Goal: Information Seeking & Learning: Learn about a topic

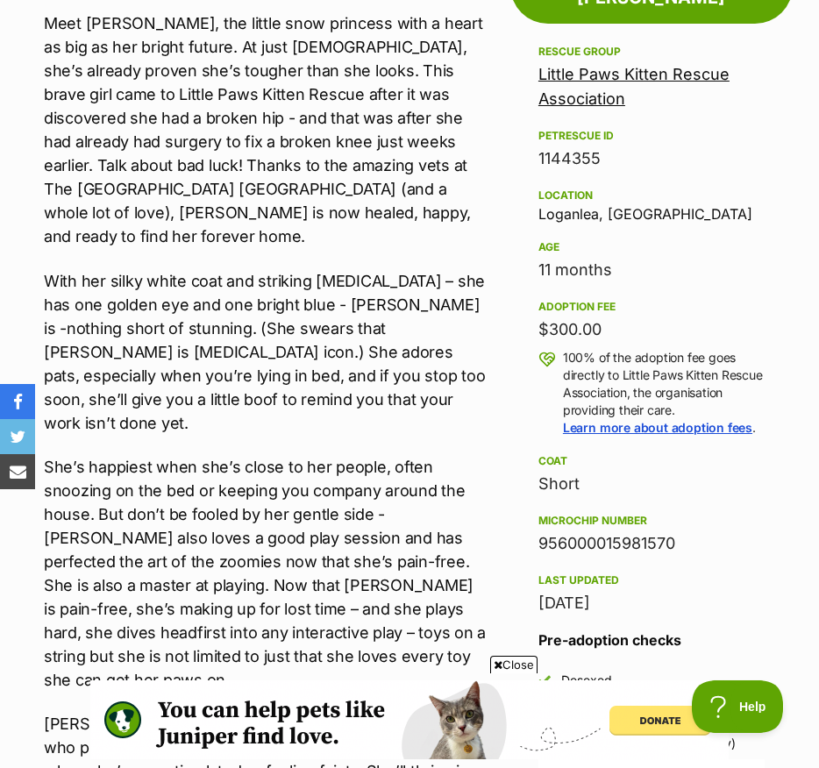
click at [300, 398] on div "Meet Lily White, the little snow princess with a heart as big as her bright fut…" at bounding box center [265, 654] width 442 height 1286
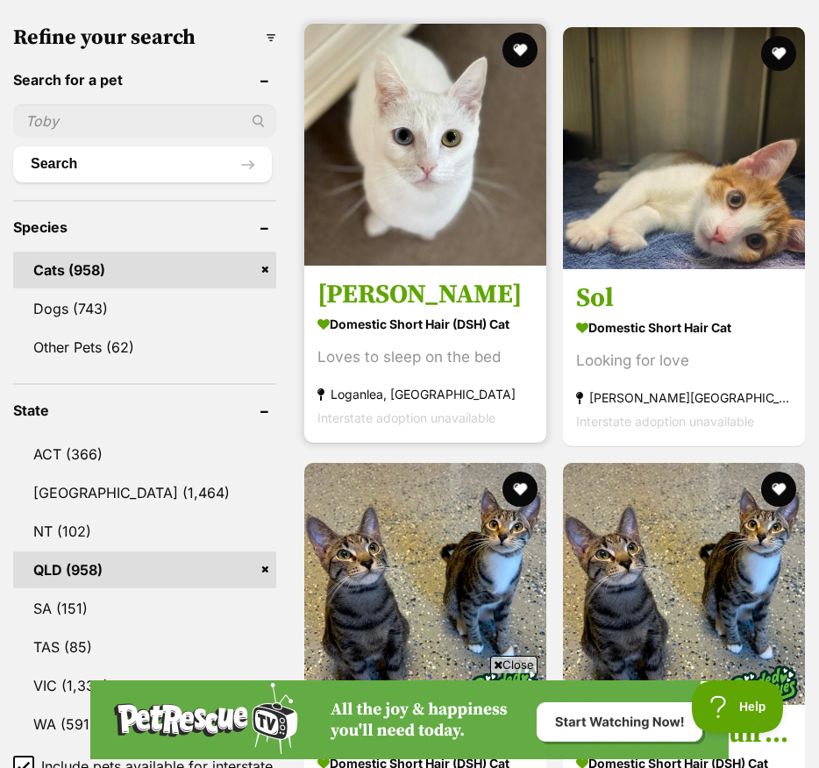
scroll to position [631, 0]
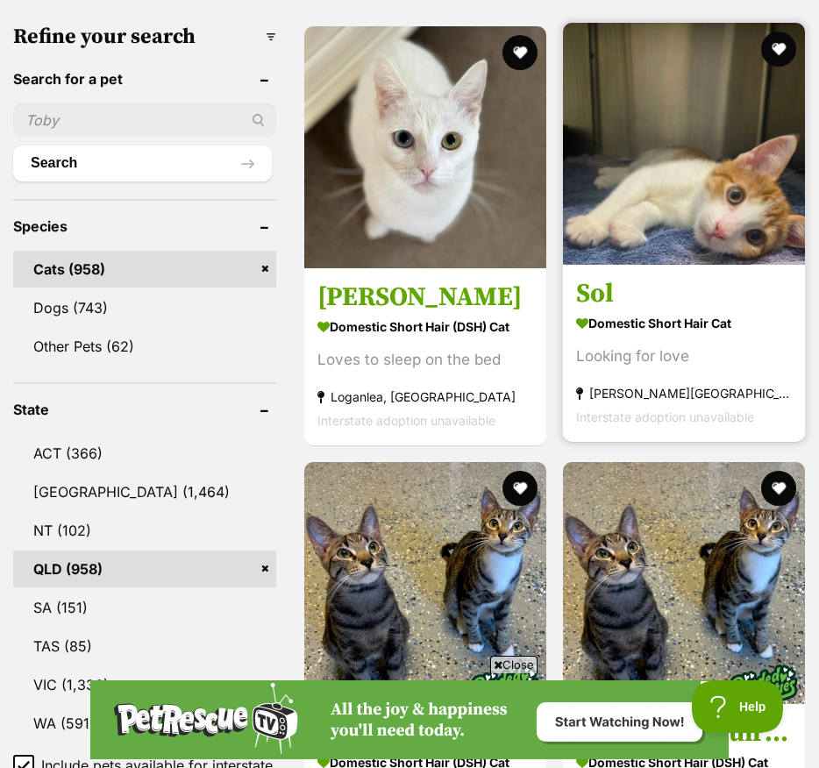
click at [592, 405] on strong "Bracken Ridge, QLD" at bounding box center [684, 393] width 216 height 24
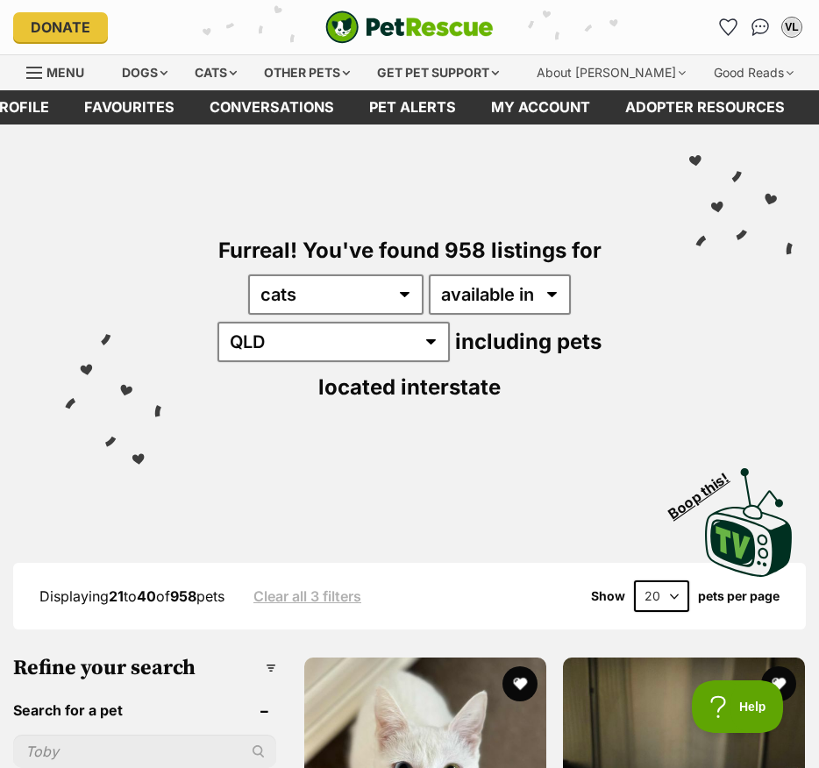
click at [365, 35] on img "PetRescue" at bounding box center [409, 27] width 168 height 33
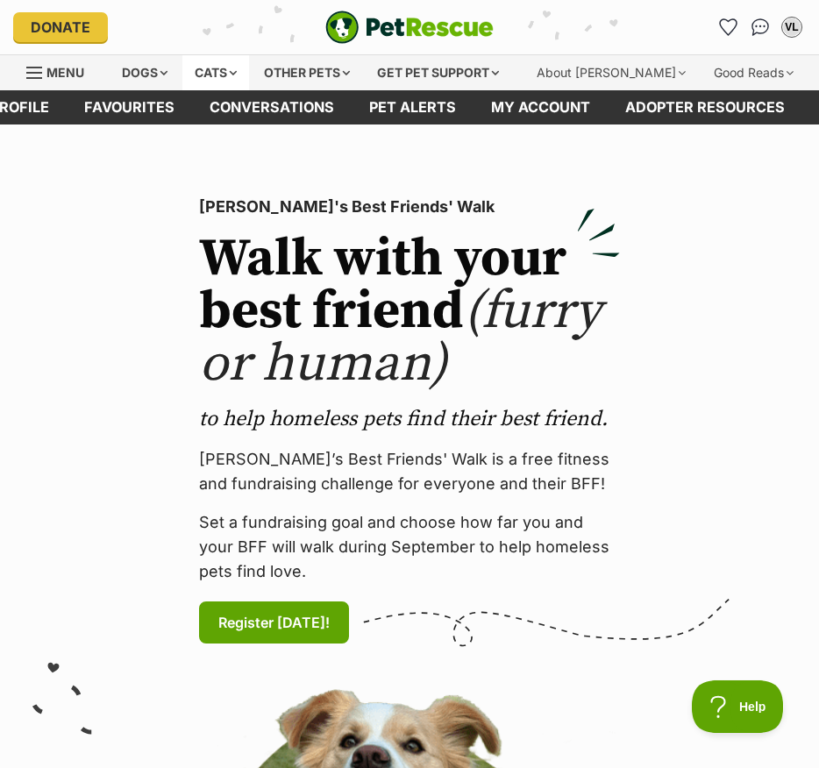
click at [232, 74] on div "Cats" at bounding box center [215, 72] width 67 height 35
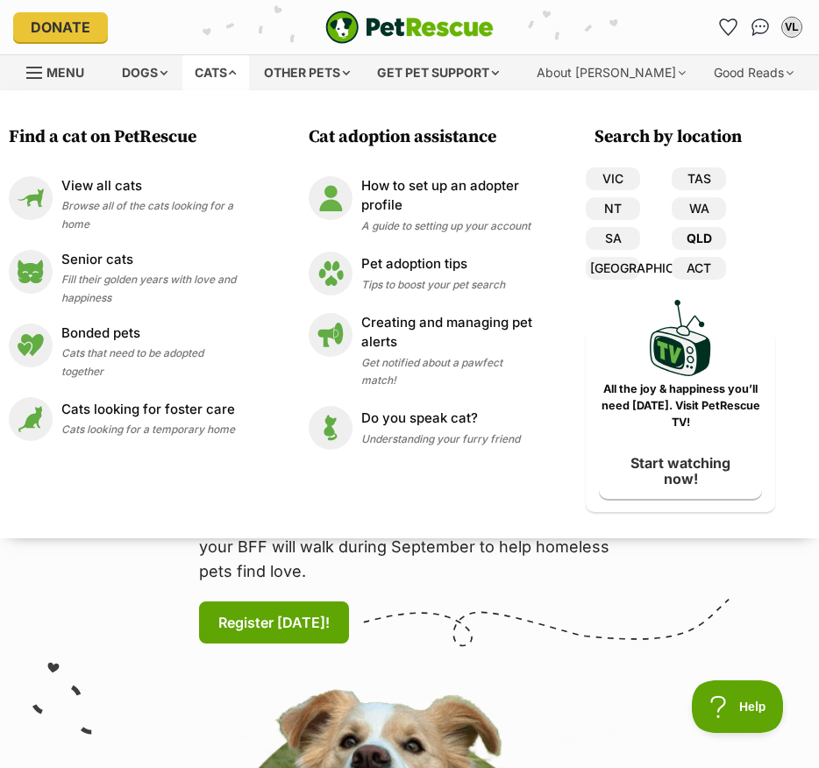
click at [706, 242] on link "QLD" at bounding box center [698, 238] width 54 height 23
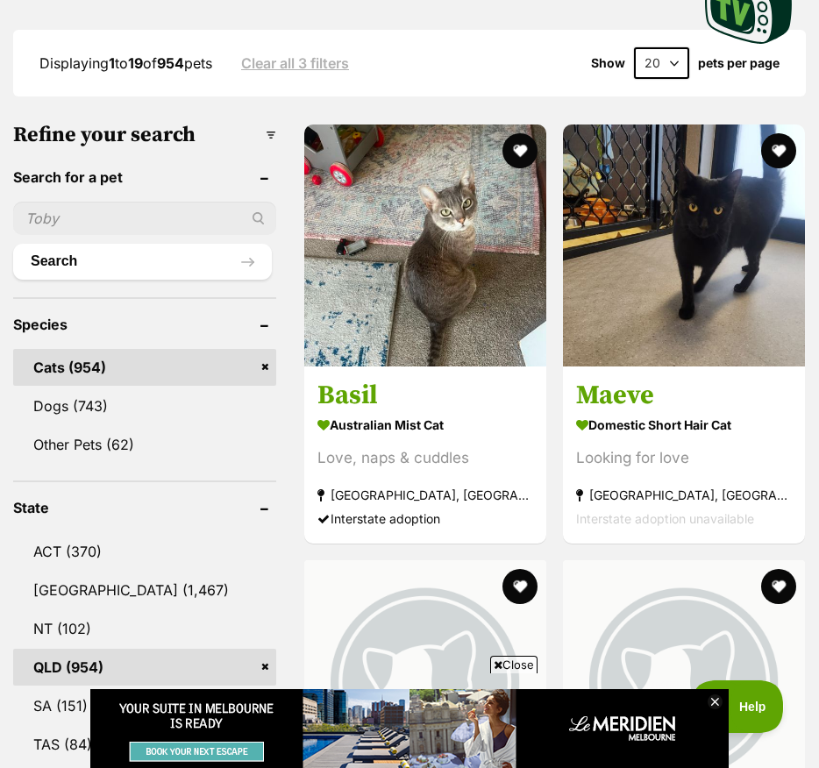
scroll to position [534, 0]
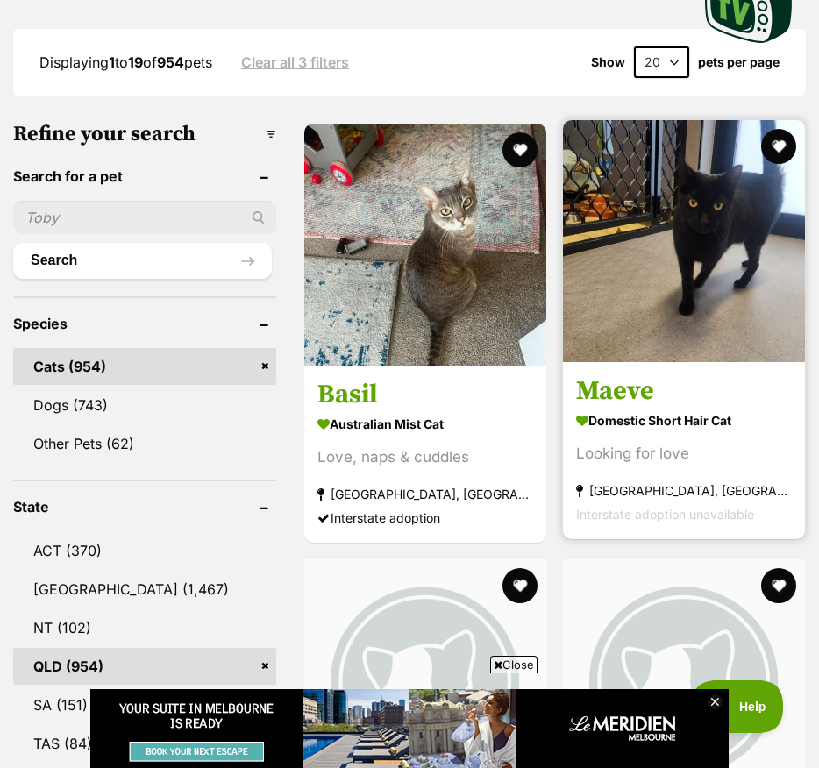
click at [590, 465] on div "Looking for love" at bounding box center [684, 454] width 216 height 24
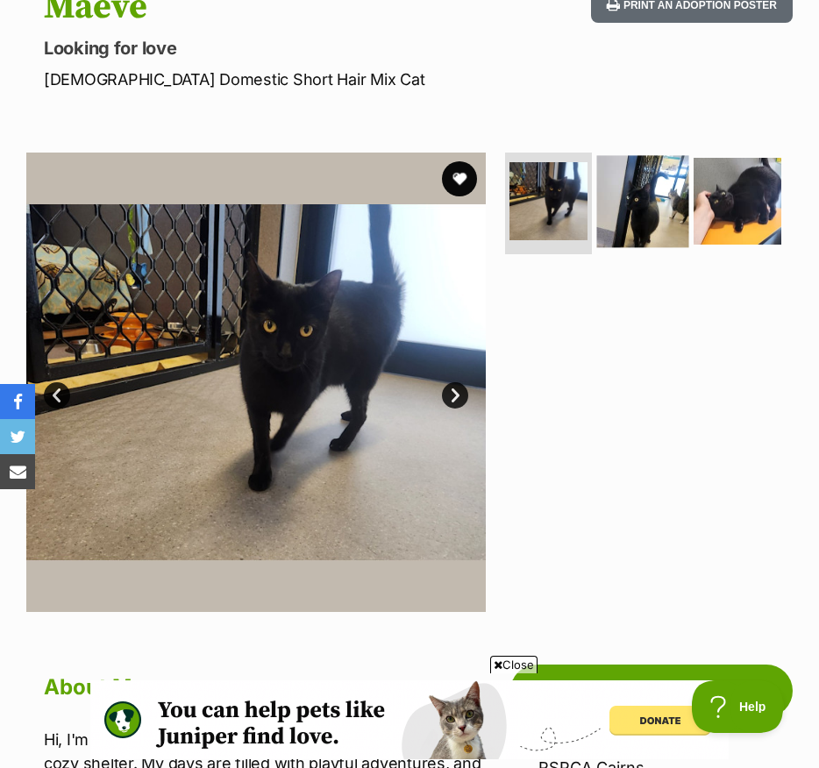
click at [653, 206] on img at bounding box center [643, 201] width 92 height 92
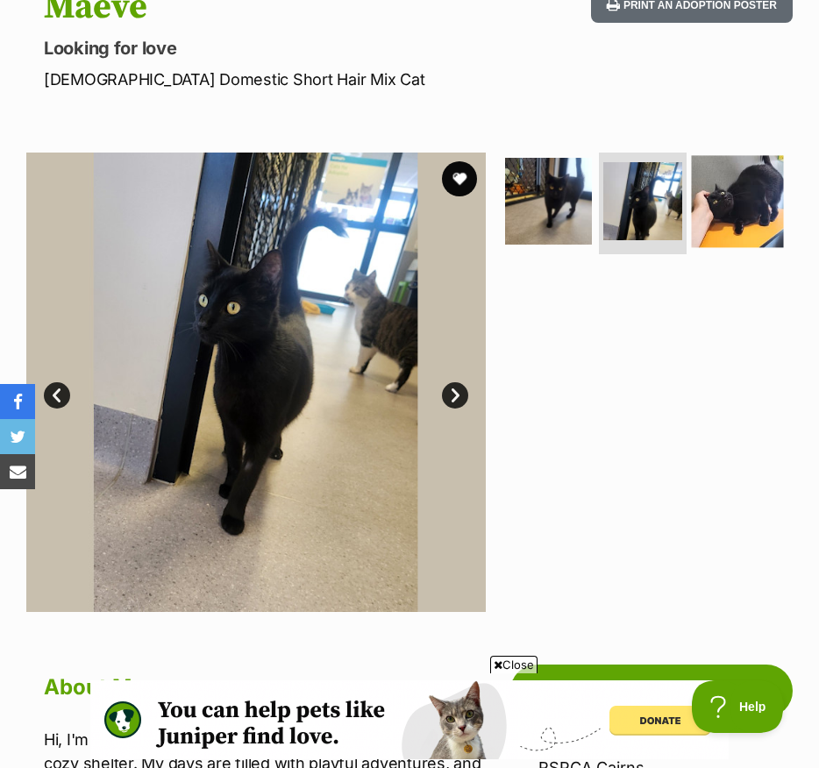
click at [743, 196] on img at bounding box center [738, 201] width 92 height 92
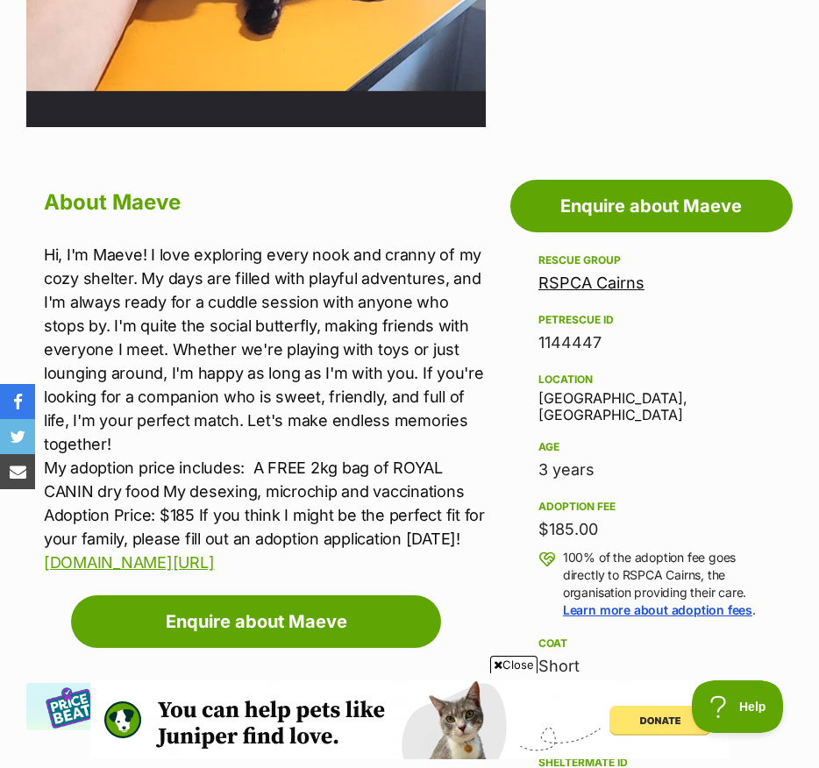
scroll to position [699, 0]
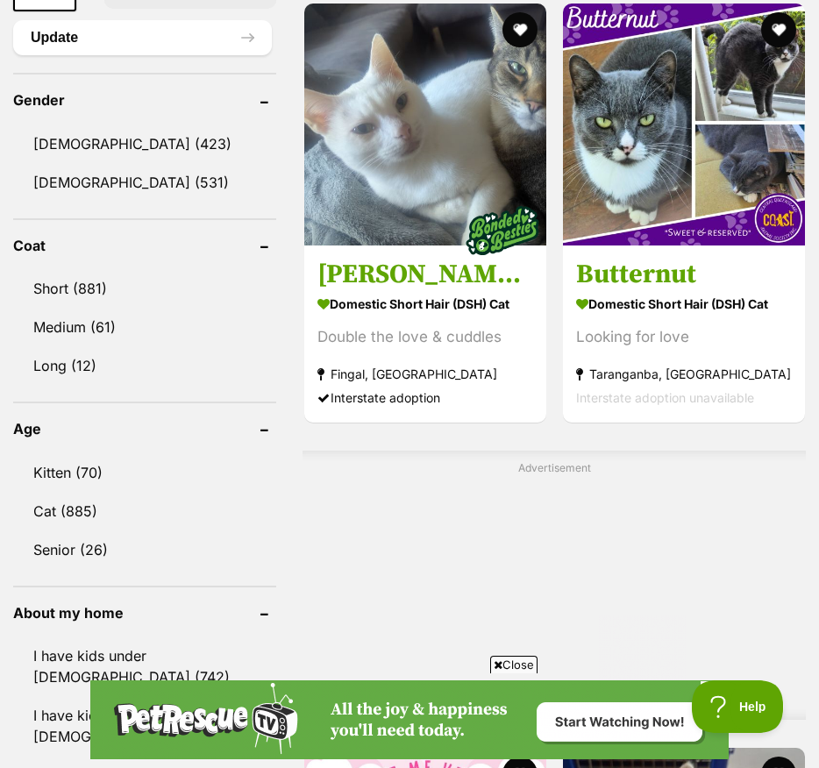
scroll to position [1525, 0]
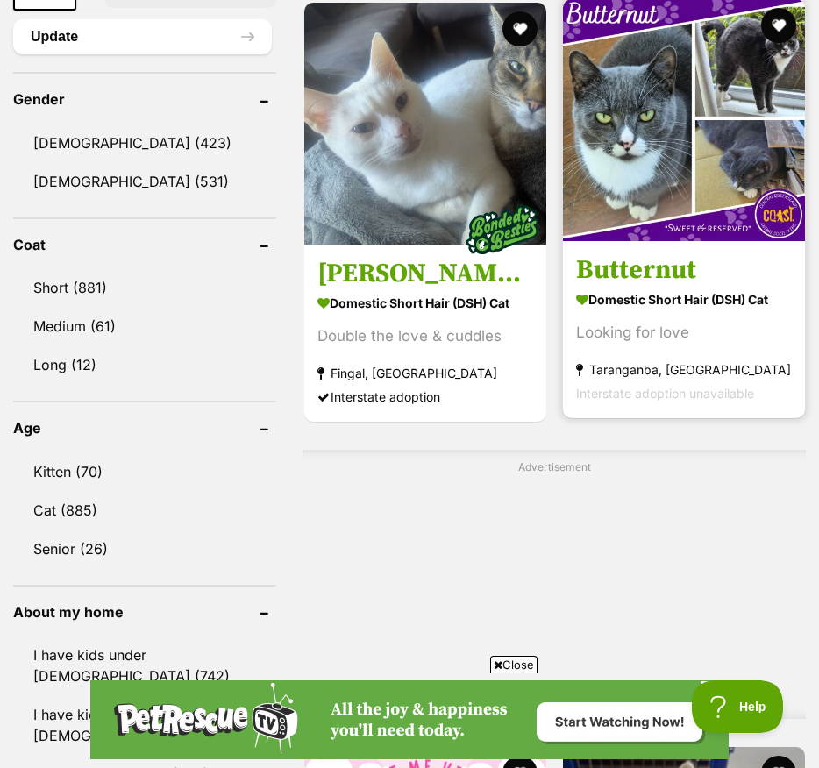
click at [622, 344] on div "Looking for love" at bounding box center [684, 333] width 216 height 24
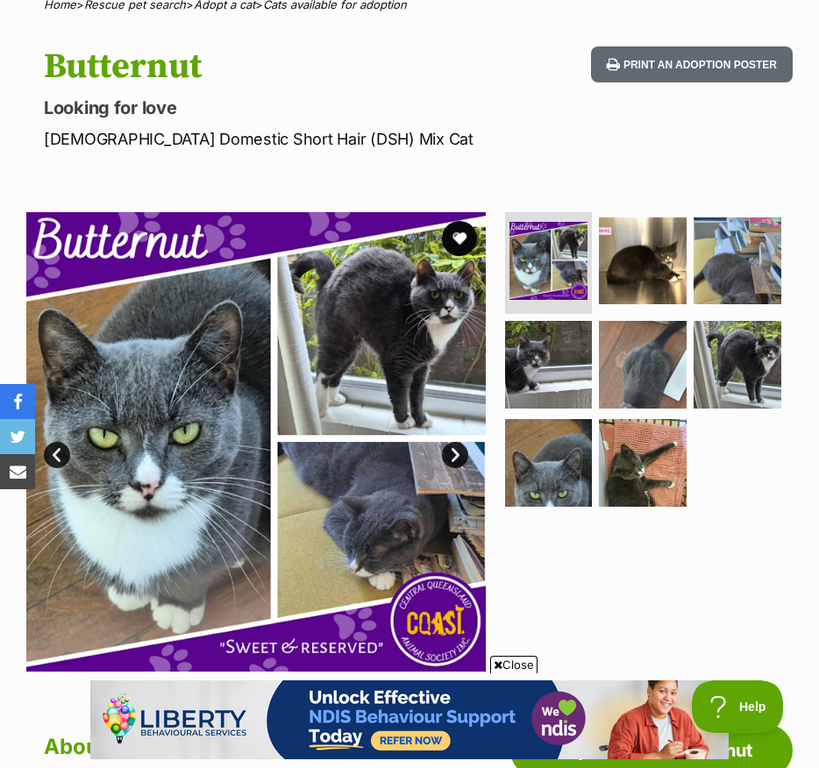
click at [456, 452] on link "Next" at bounding box center [455, 455] width 26 height 26
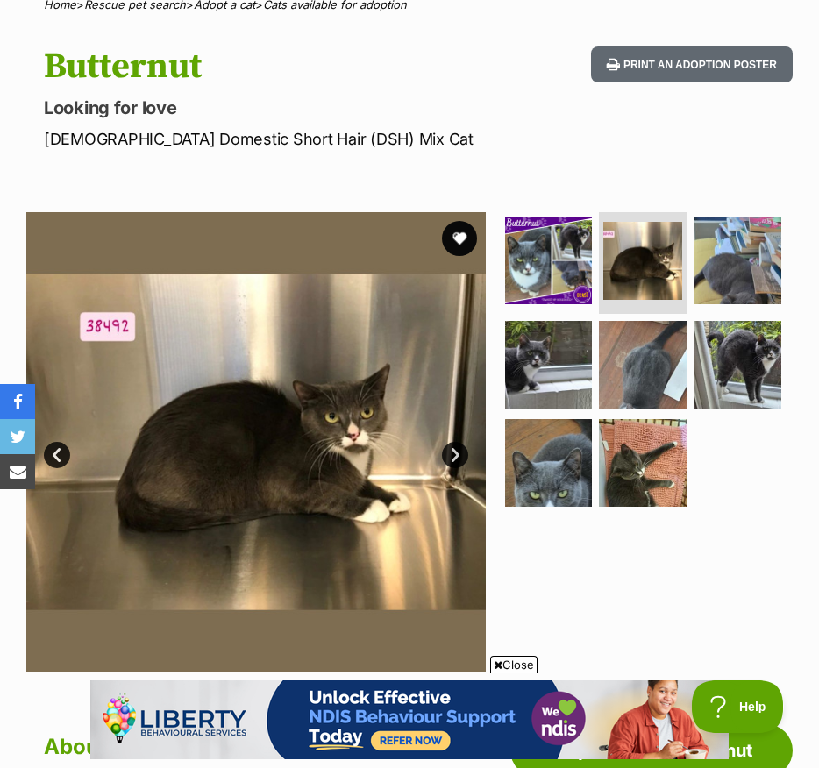
click at [456, 452] on link "Next" at bounding box center [455, 455] width 26 height 26
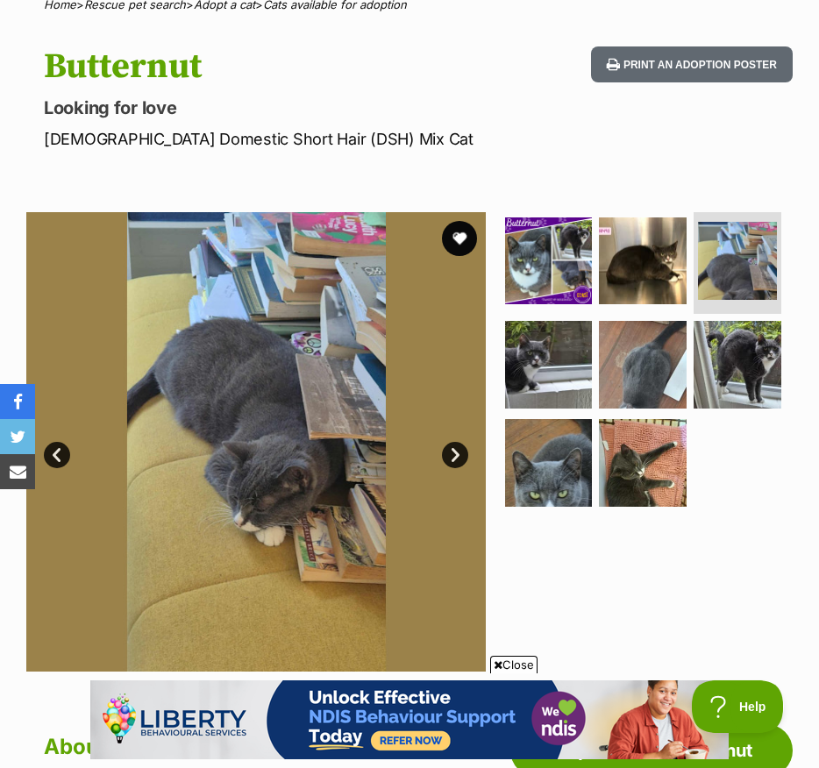
click at [456, 452] on link "Next" at bounding box center [455, 455] width 26 height 26
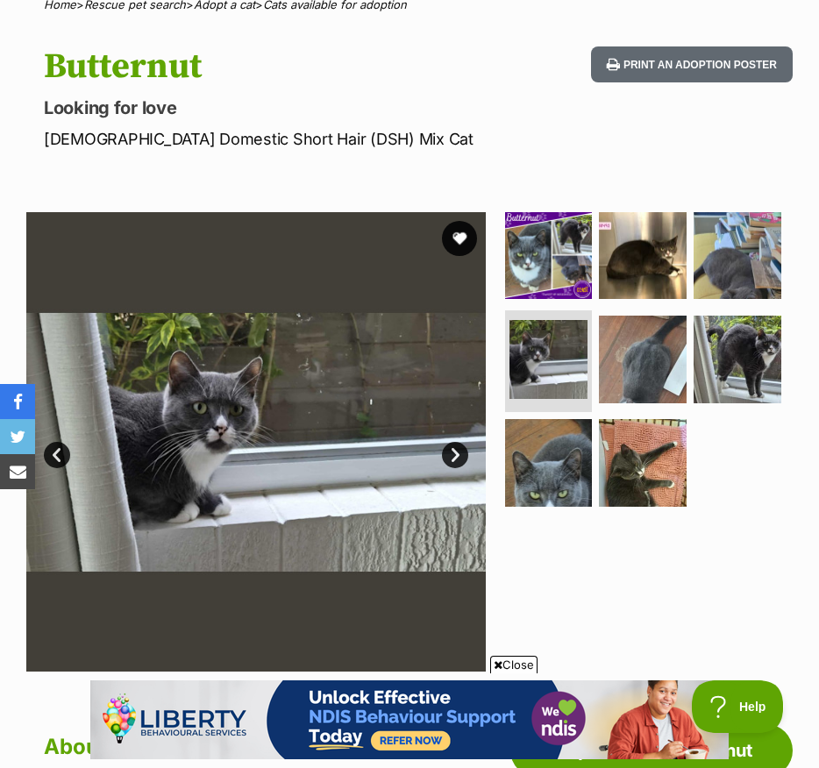
click at [456, 452] on link "Next" at bounding box center [455, 455] width 26 height 26
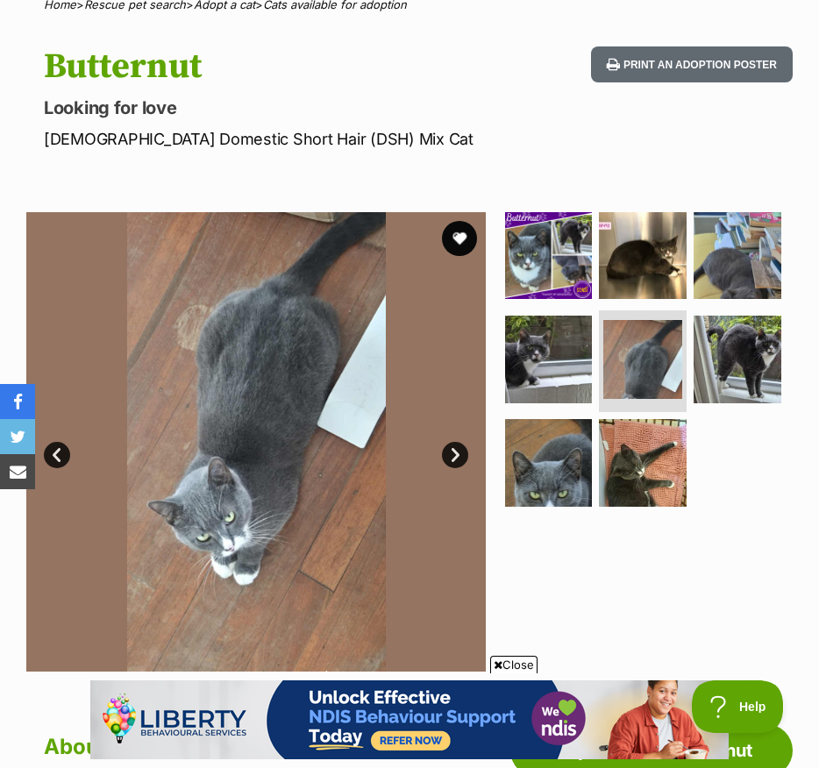
click at [456, 452] on link "Next" at bounding box center [455, 455] width 26 height 26
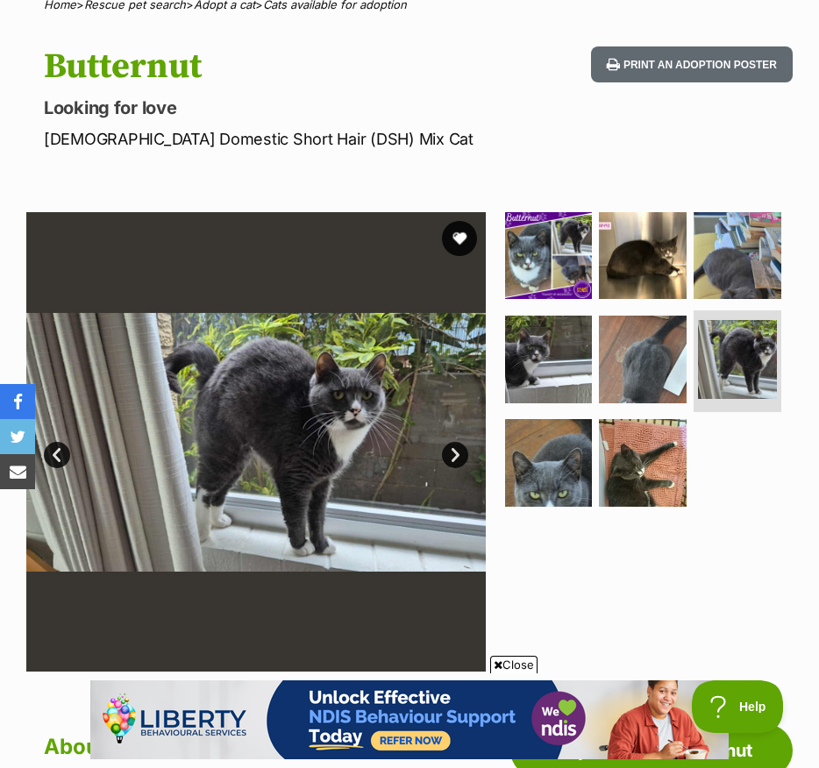
click at [456, 452] on link "Next" at bounding box center [455, 455] width 26 height 26
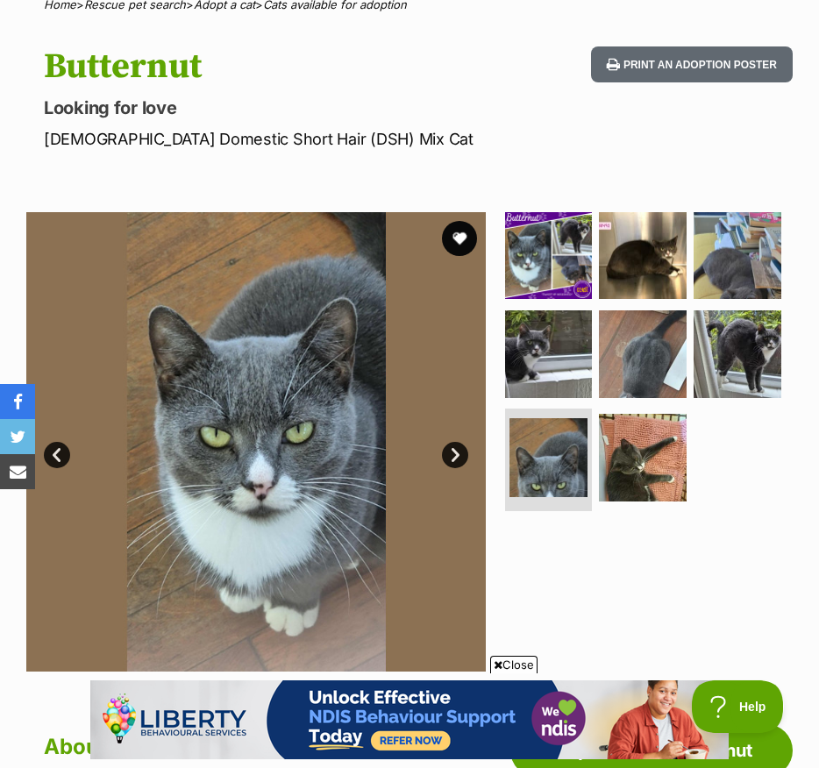
click at [456, 452] on link "Next" at bounding box center [455, 455] width 26 height 26
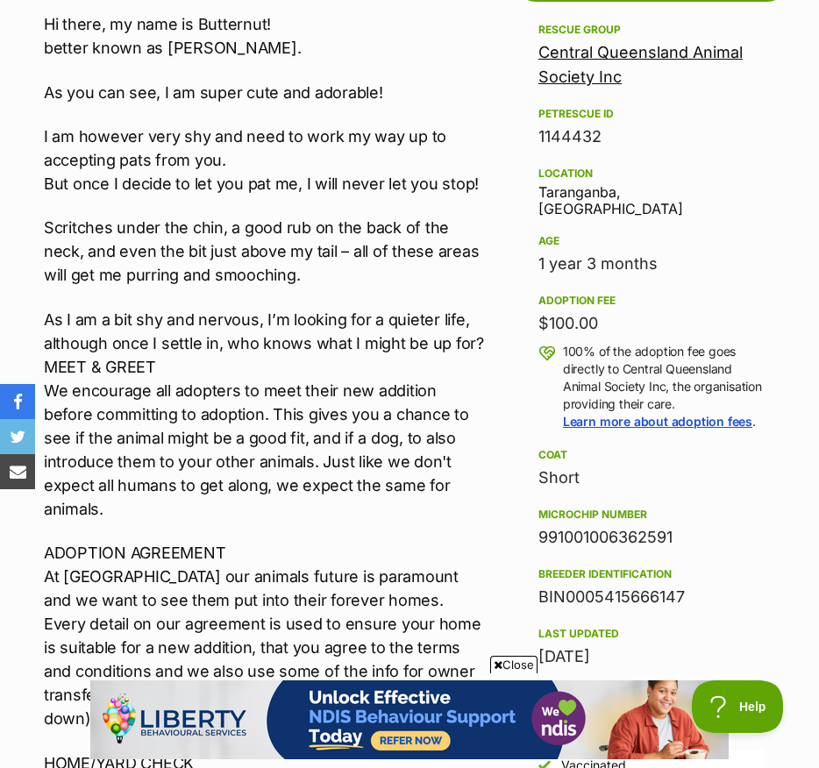
scroll to position [928, 0]
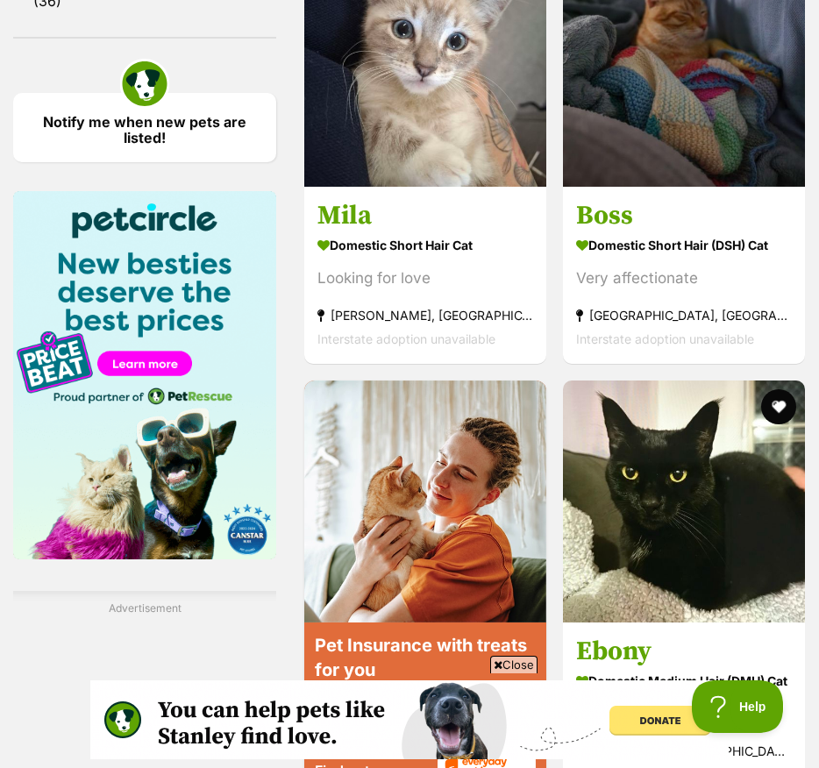
scroll to position [2644, 0]
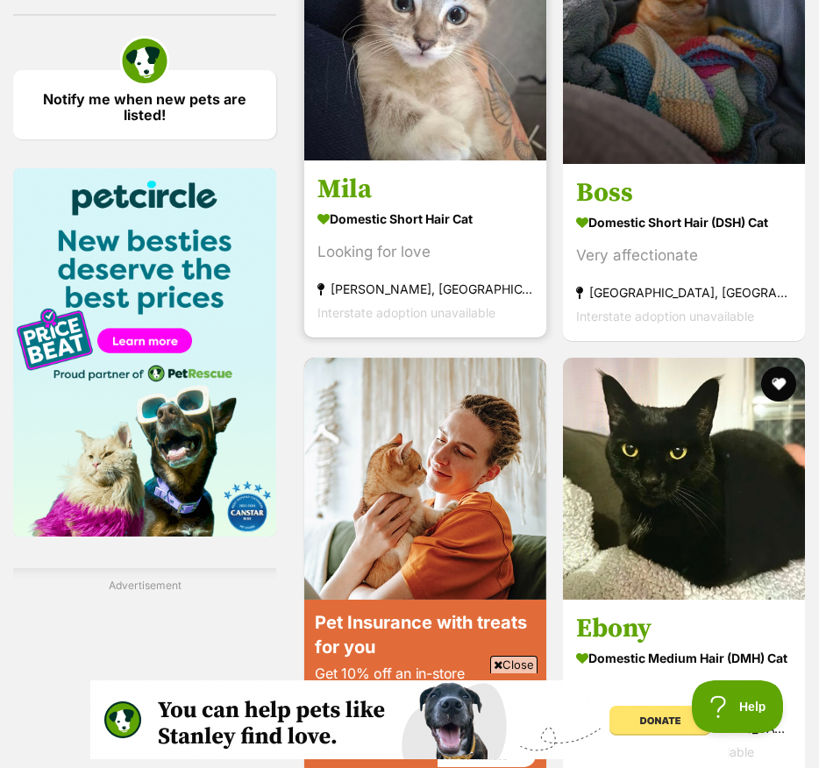
click at [417, 264] on div "Looking for love" at bounding box center [425, 252] width 216 height 24
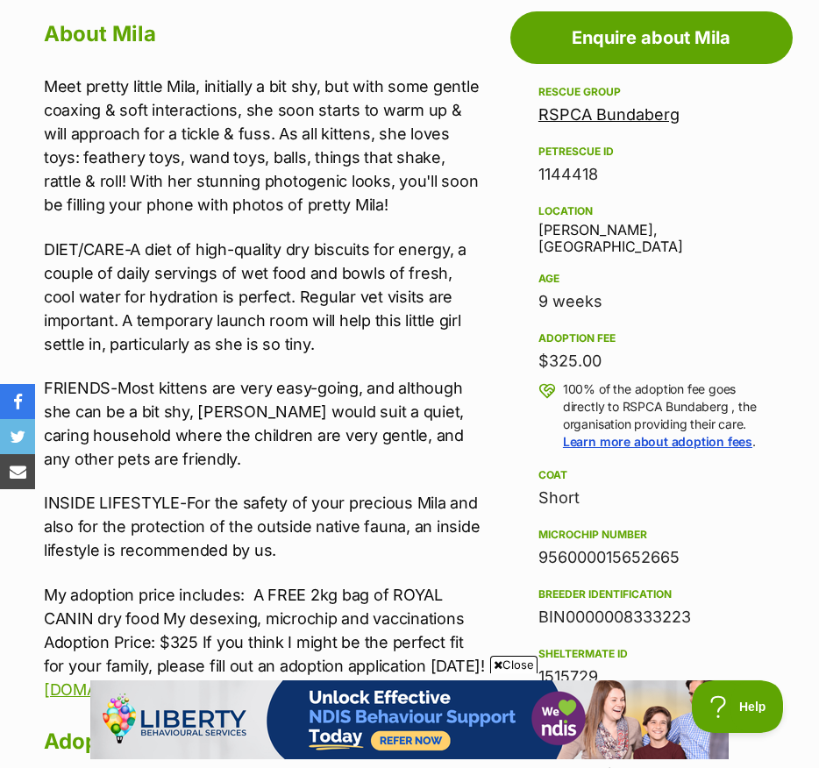
scroll to position [864, 0]
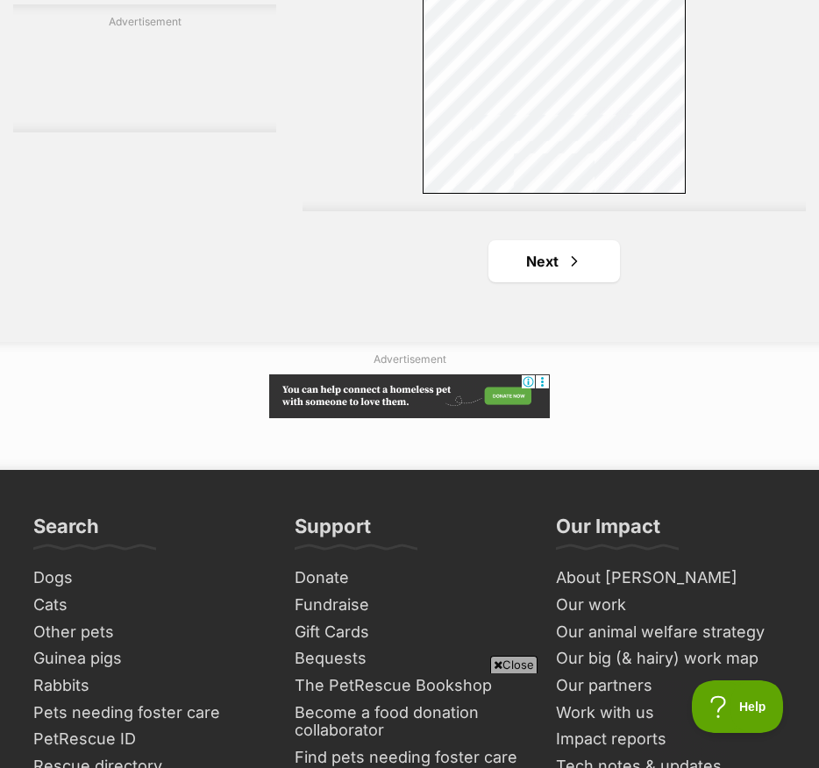
scroll to position [5922, 0]
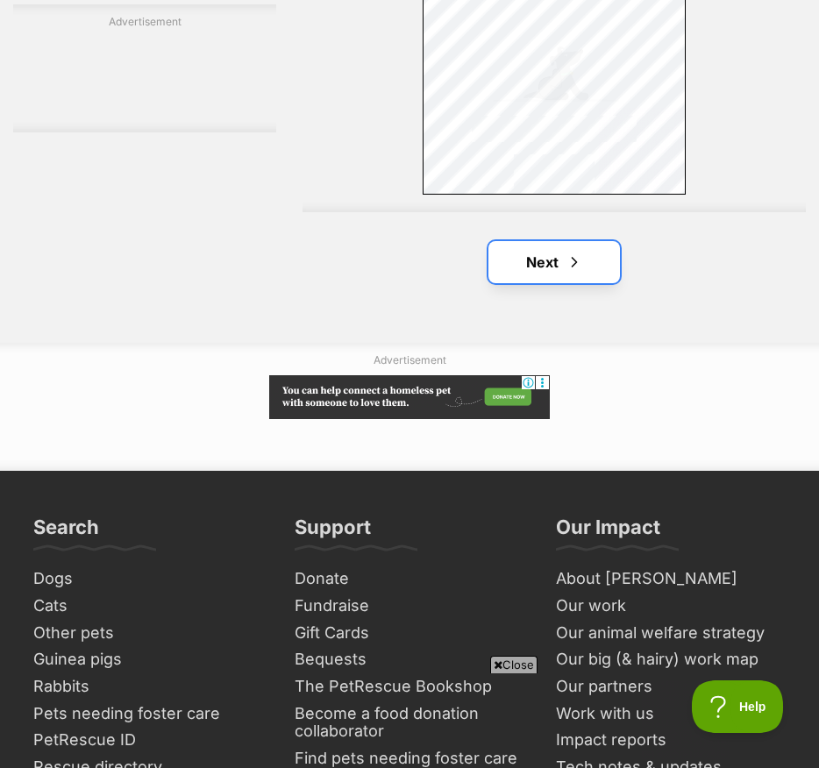
click at [499, 283] on link "Next" at bounding box center [553, 262] width 131 height 42
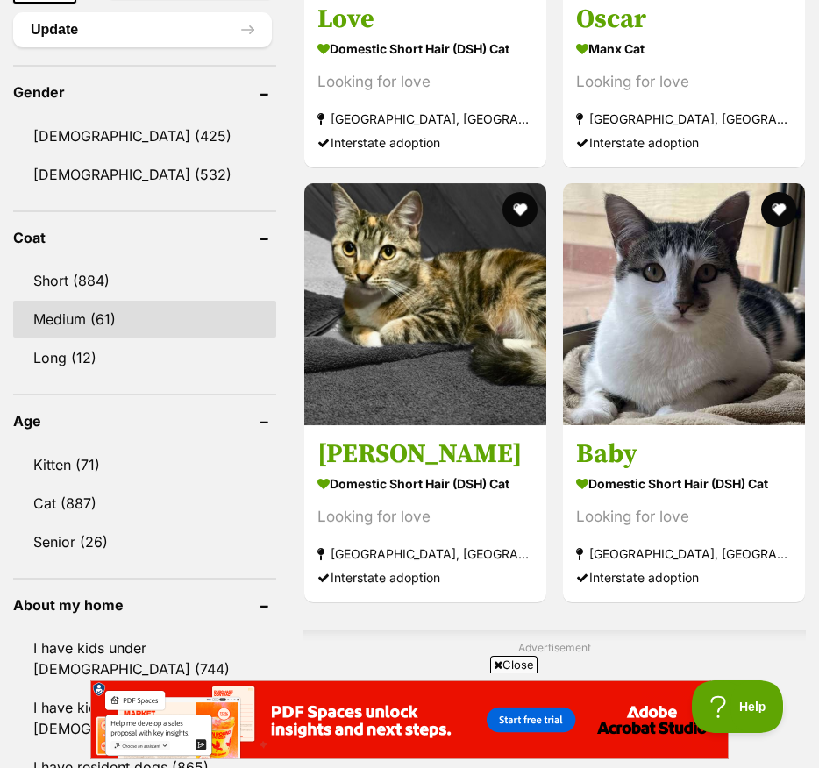
scroll to position [1533, 0]
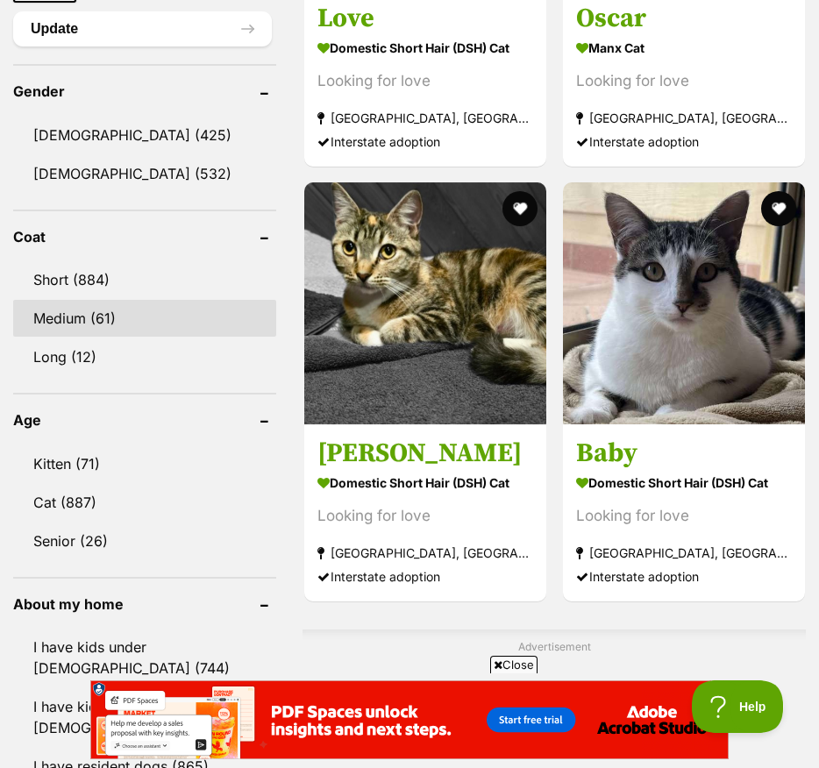
click at [103, 337] on link "Medium (61)" at bounding box center [144, 318] width 263 height 37
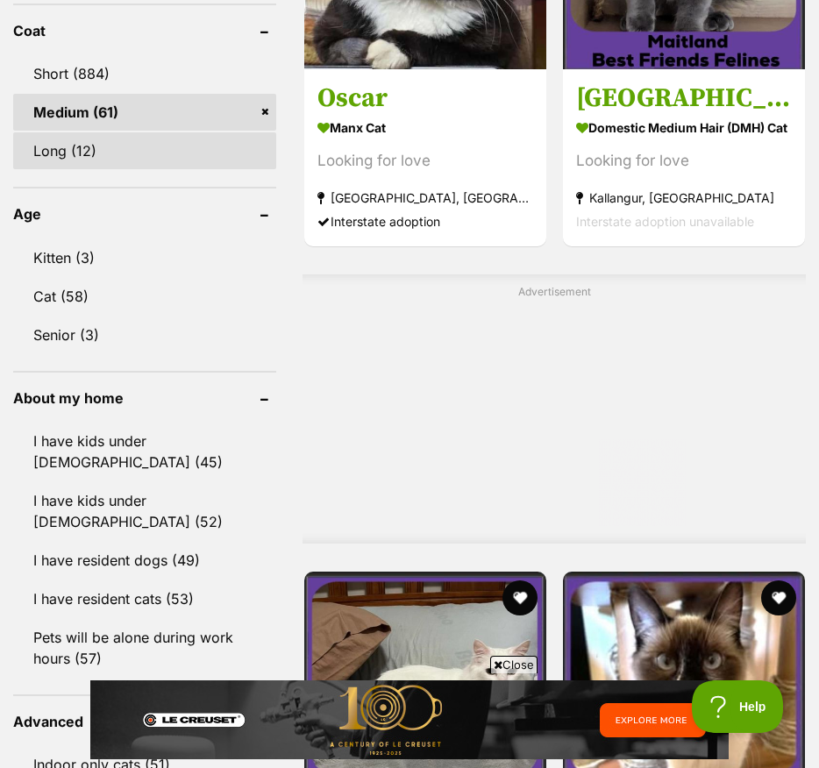
click at [109, 169] on link "Long (12)" at bounding box center [144, 150] width 263 height 37
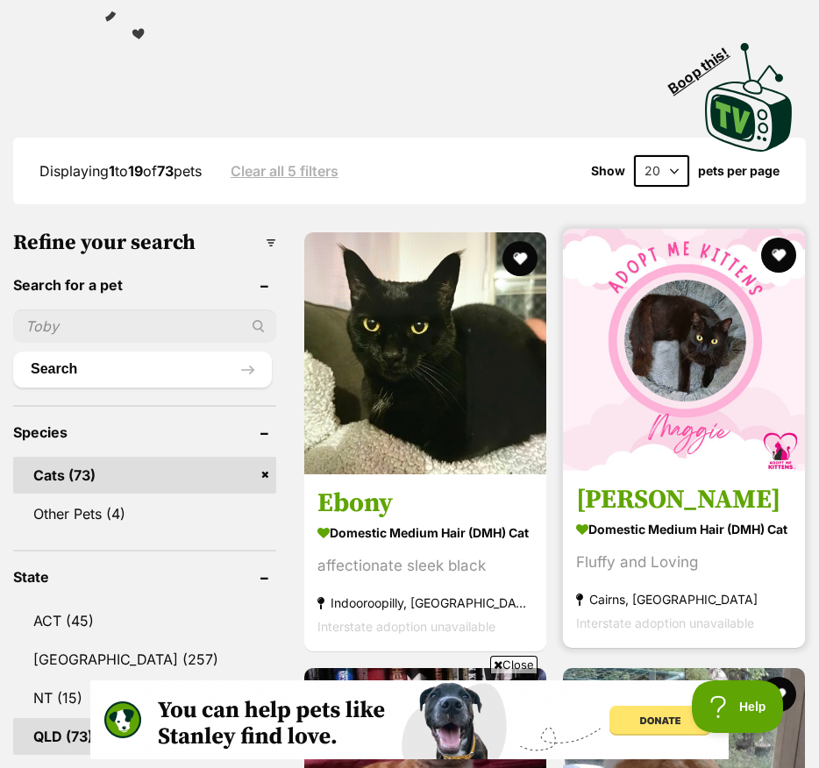
click at [660, 516] on h3 "[PERSON_NAME]" at bounding box center [684, 499] width 216 height 33
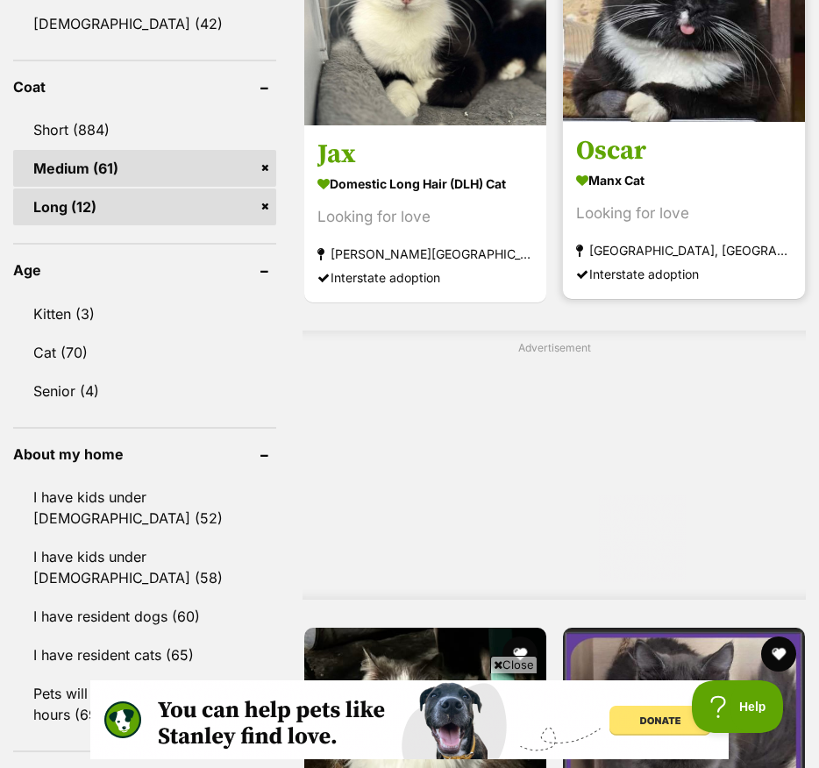
click at [646, 225] on div "Looking for love" at bounding box center [684, 214] width 216 height 24
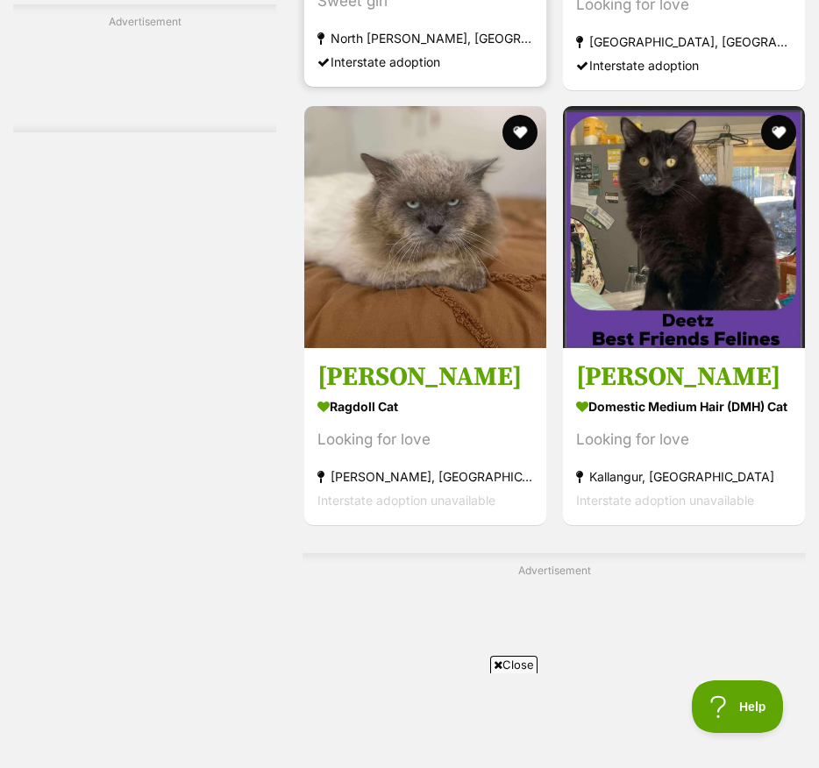
scroll to position [5008, 0]
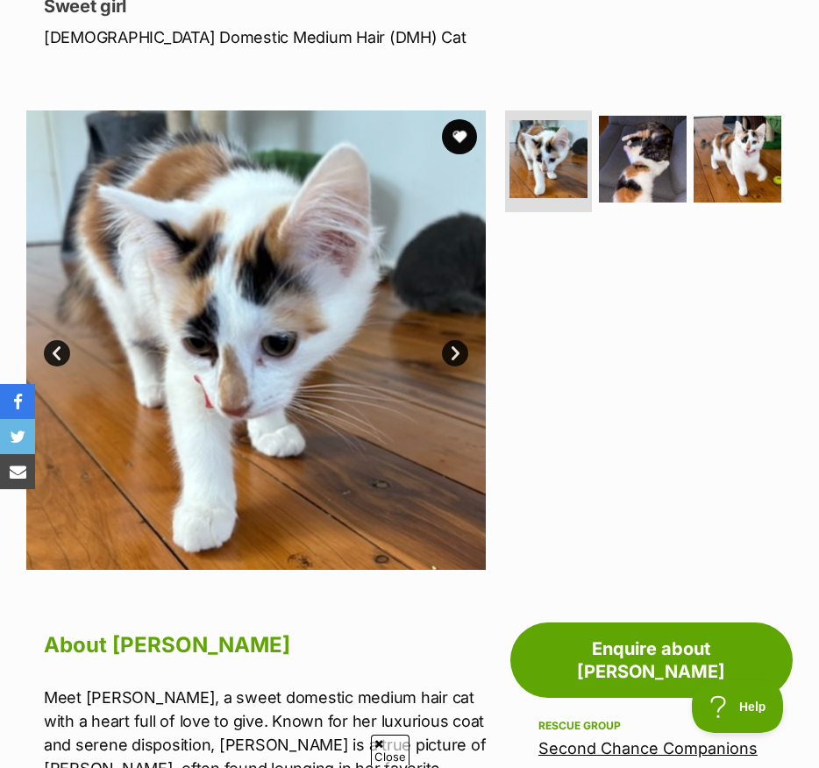
scroll to position [255, 0]
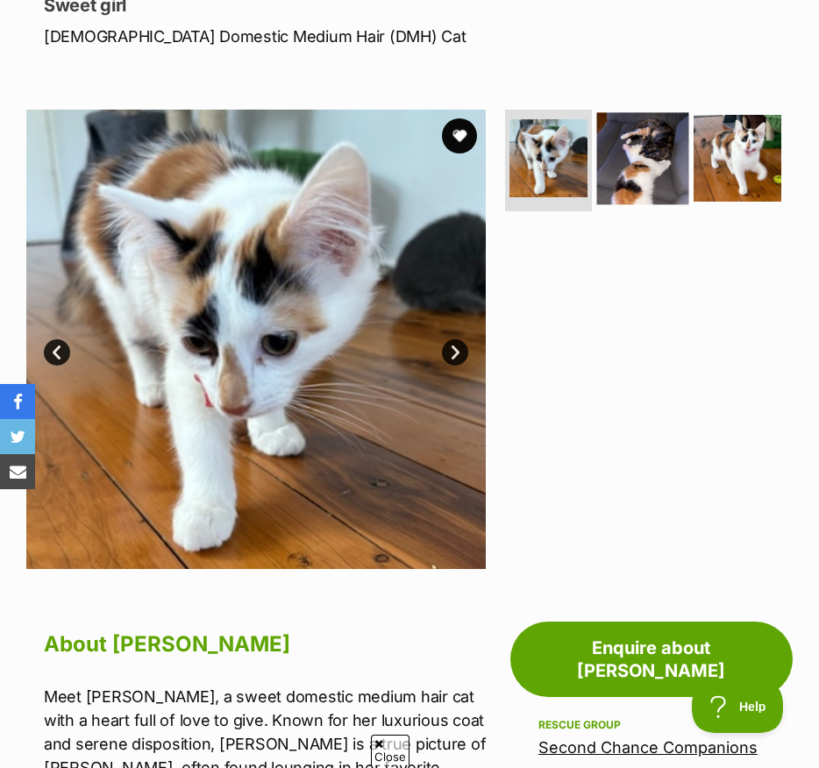
click at [644, 174] on img at bounding box center [643, 158] width 92 height 92
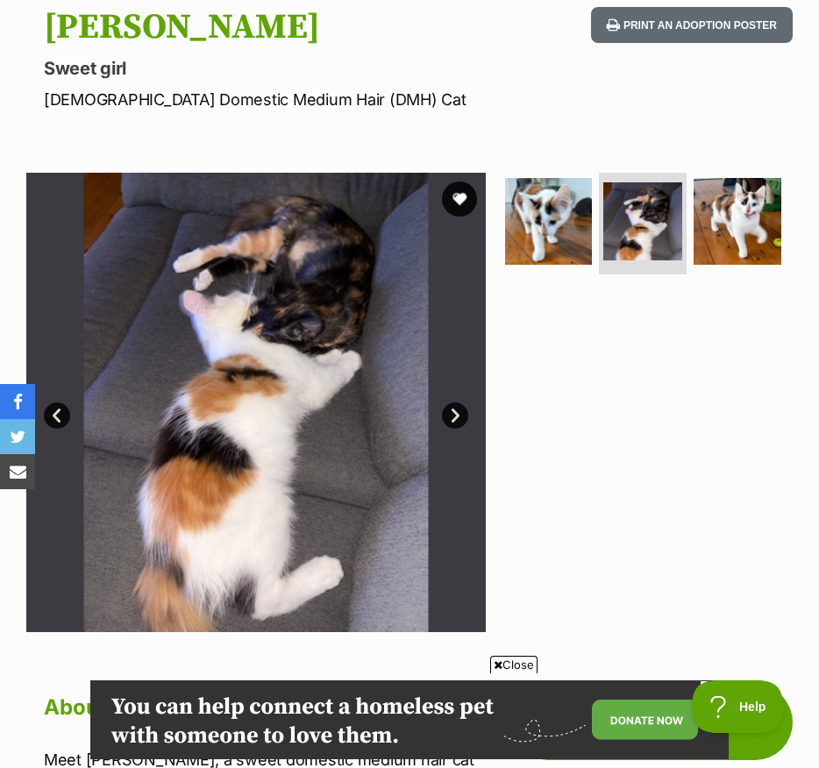
scroll to position [187, 0]
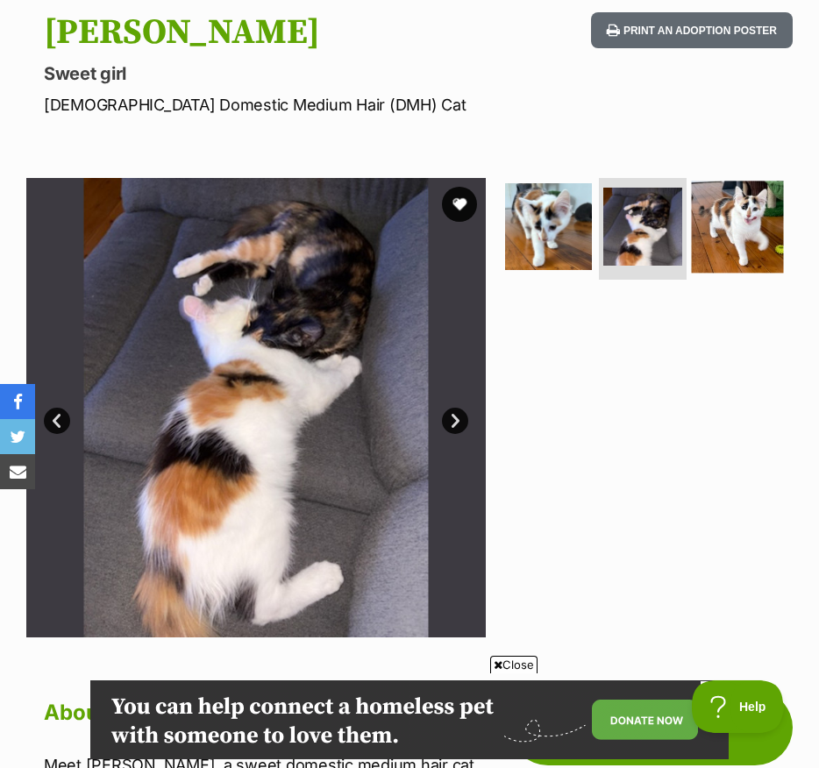
click at [736, 238] on img at bounding box center [738, 227] width 92 height 92
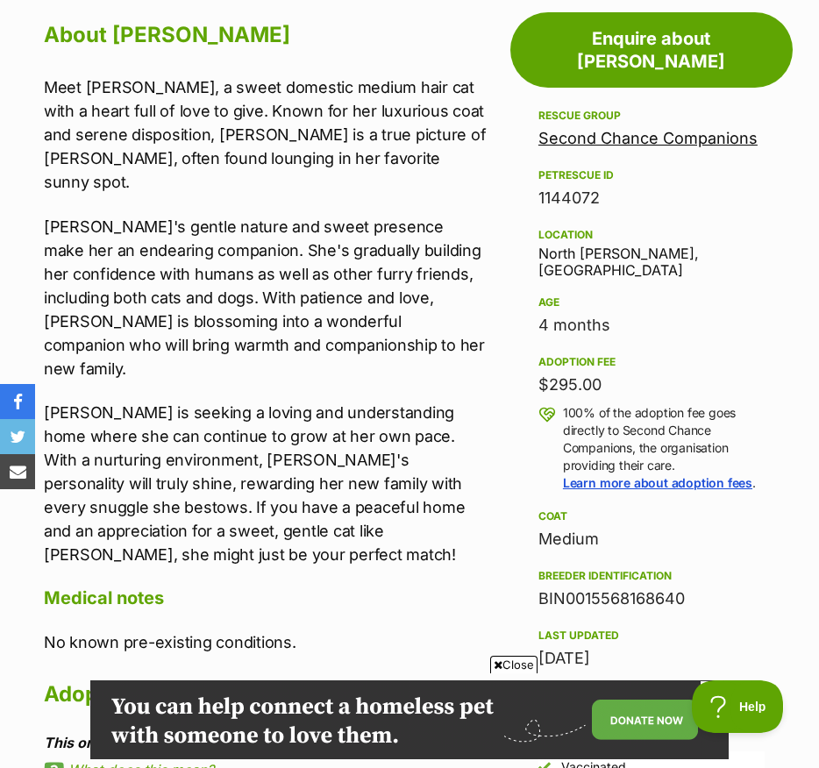
scroll to position [873, 0]
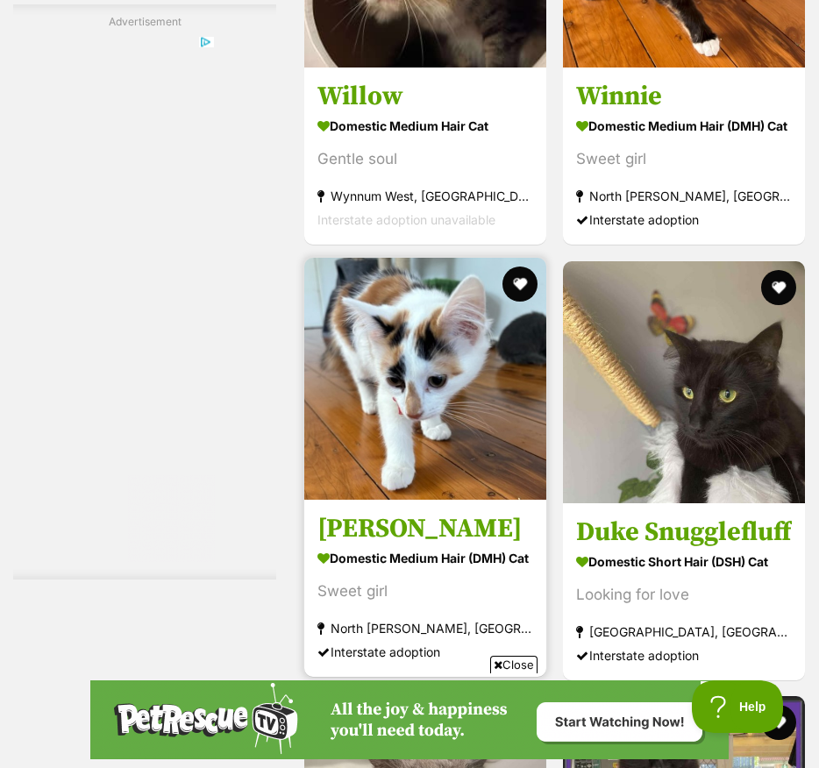
scroll to position [4510, 0]
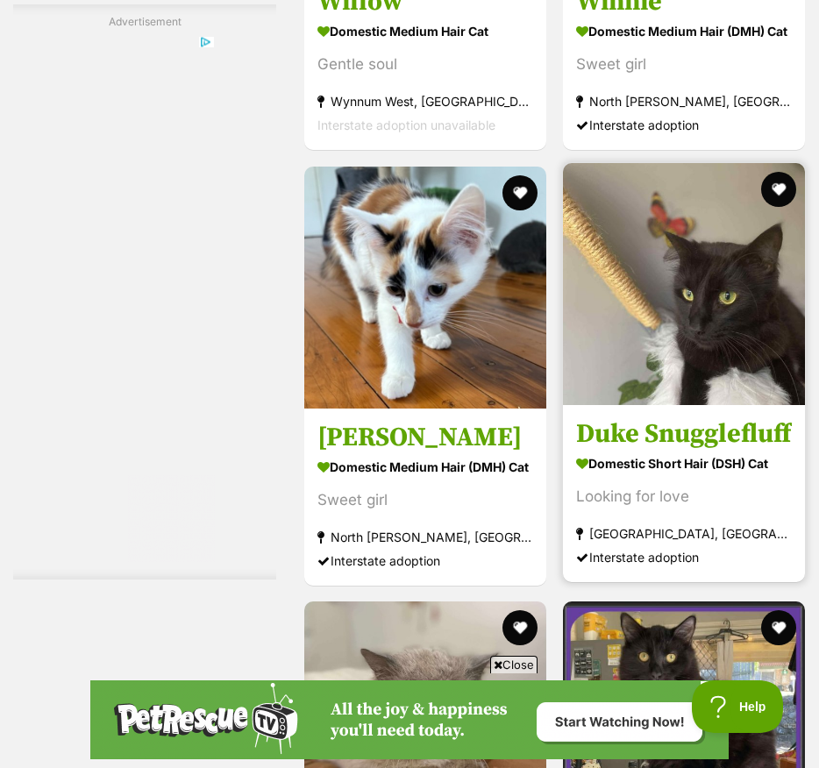
click at [650, 405] on img at bounding box center [684, 284] width 242 height 242
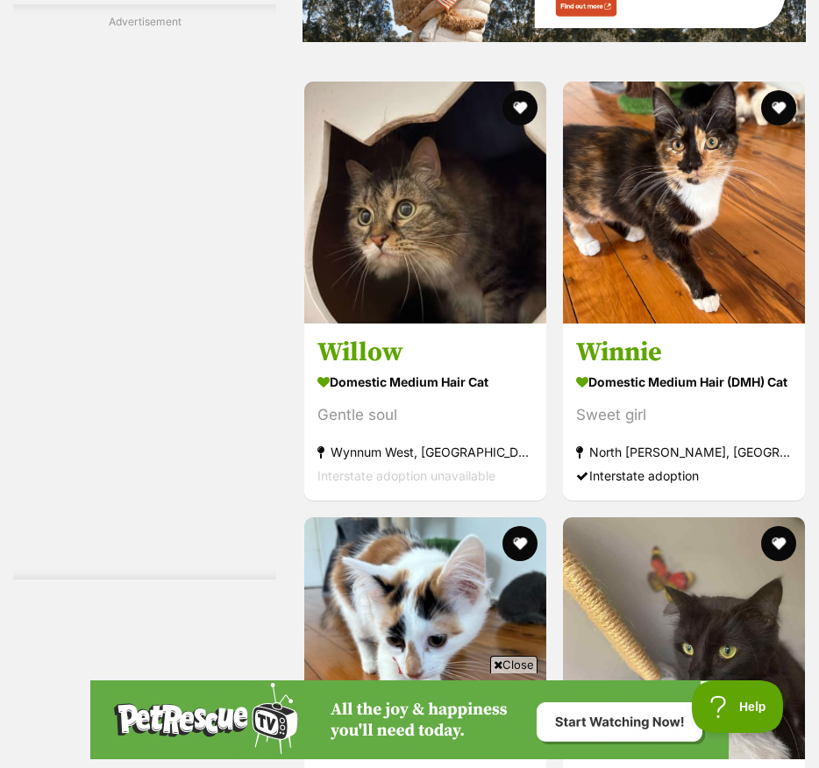
scroll to position [4158, 0]
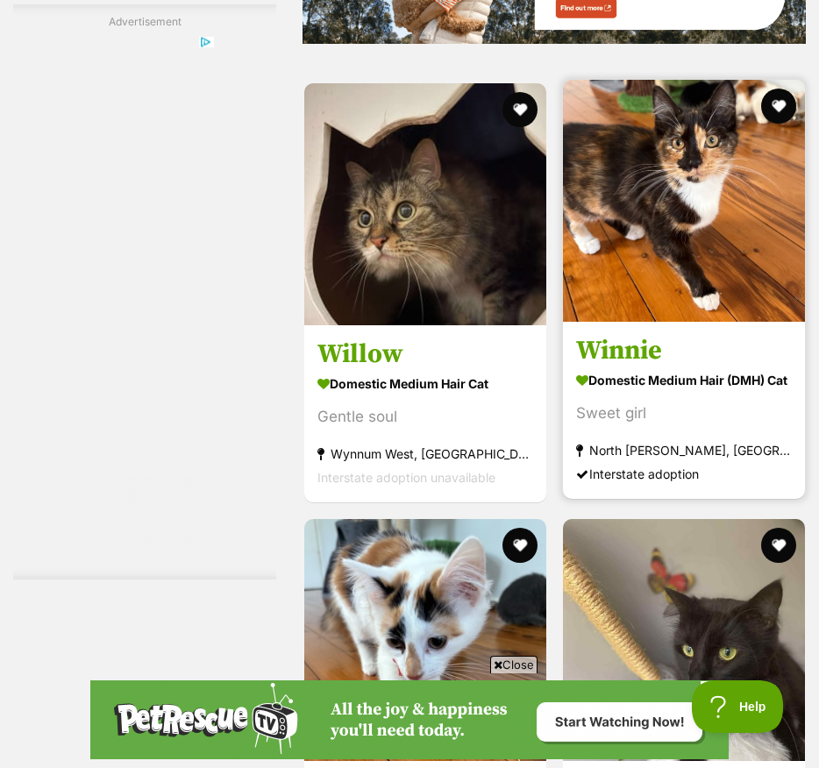
click at [684, 425] on div "Sweet girl" at bounding box center [684, 413] width 216 height 24
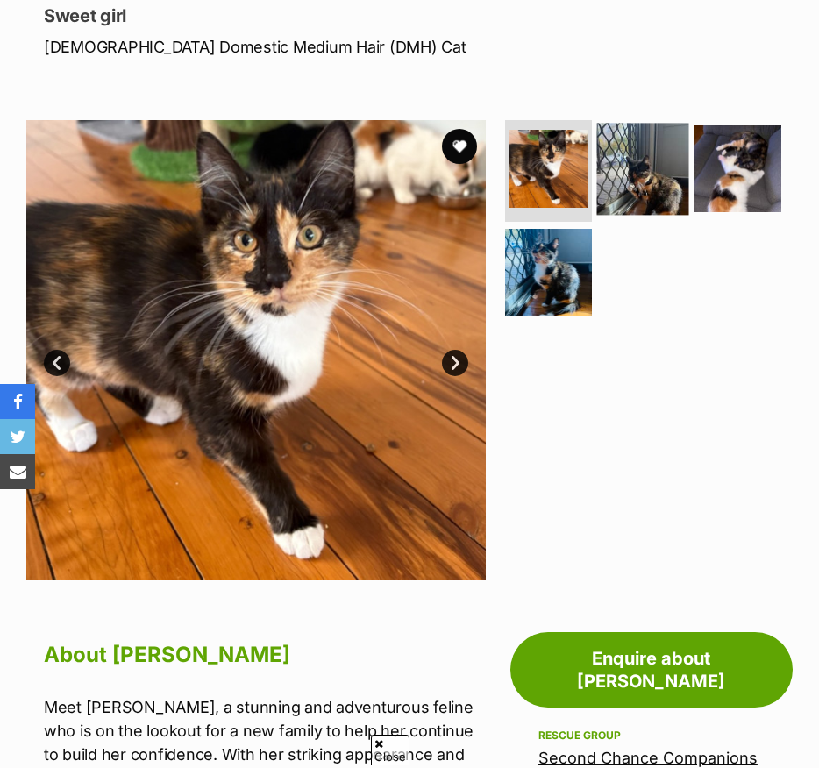
click at [656, 193] on img at bounding box center [643, 169] width 92 height 92
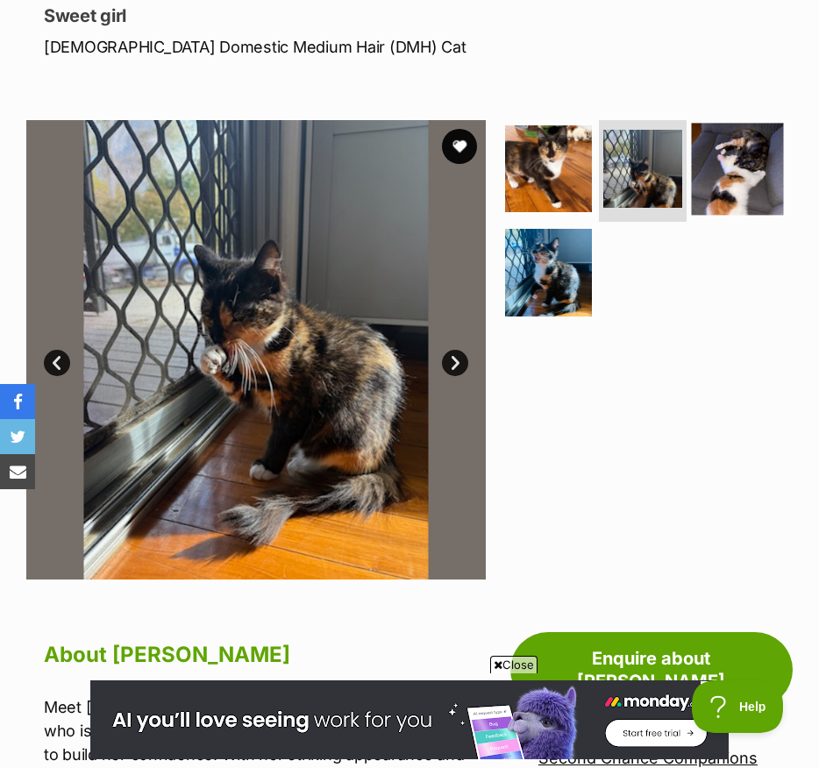
click at [767, 168] on img at bounding box center [738, 169] width 92 height 92
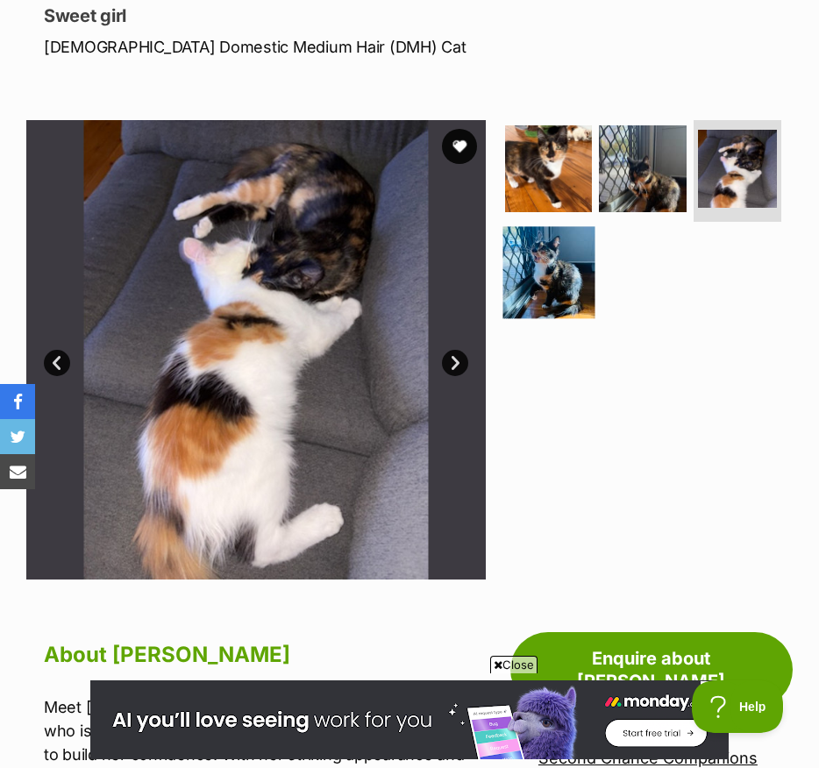
click at [543, 284] on img at bounding box center [548, 273] width 92 height 92
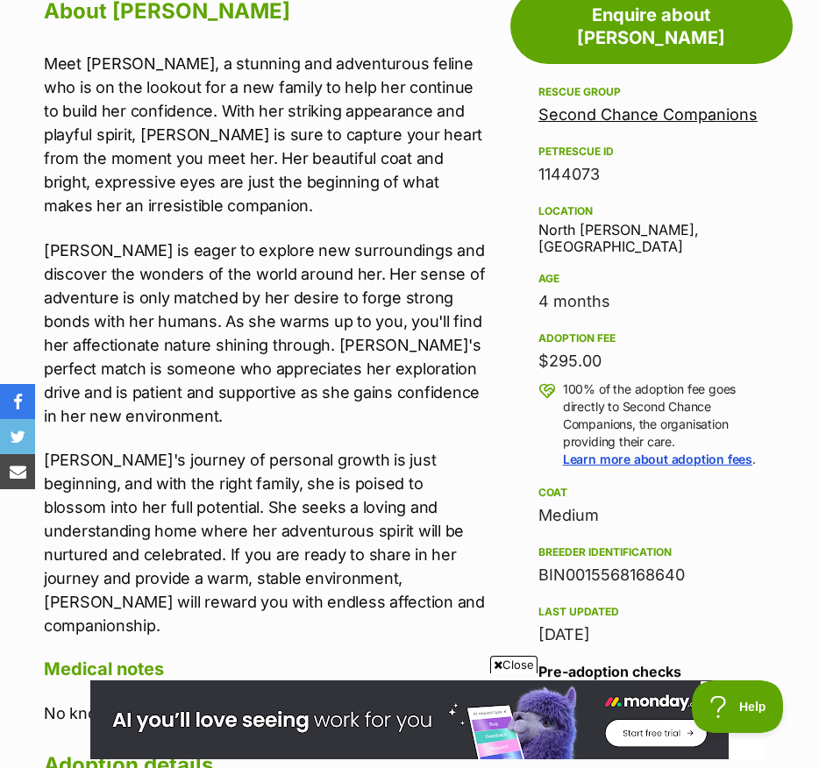
scroll to position [886, 0]
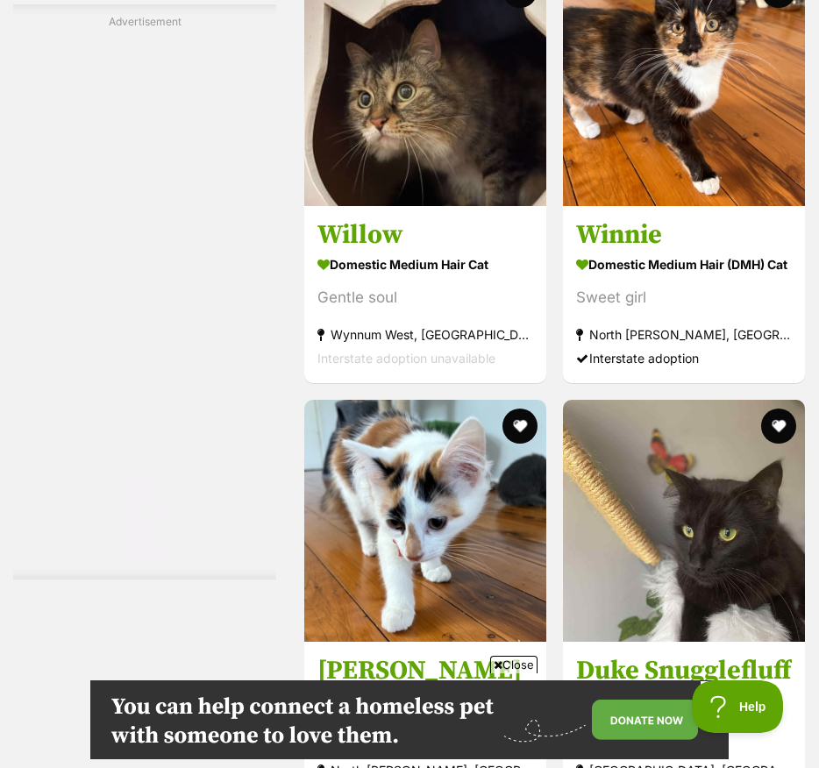
scroll to position [4279, 0]
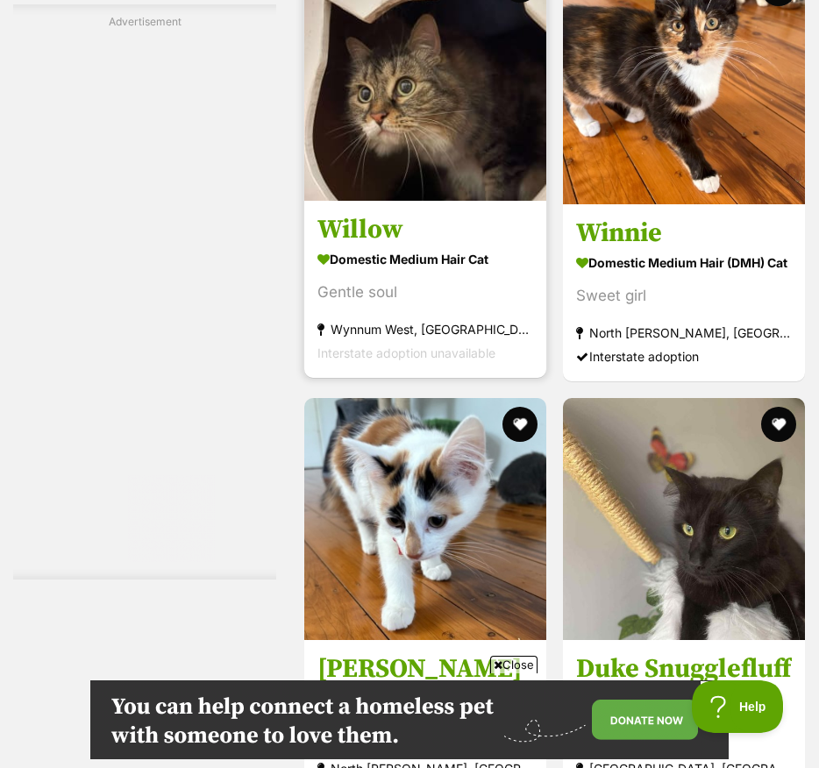
click at [317, 272] on strong "Domestic Medium Hair Cat" at bounding box center [425, 258] width 216 height 25
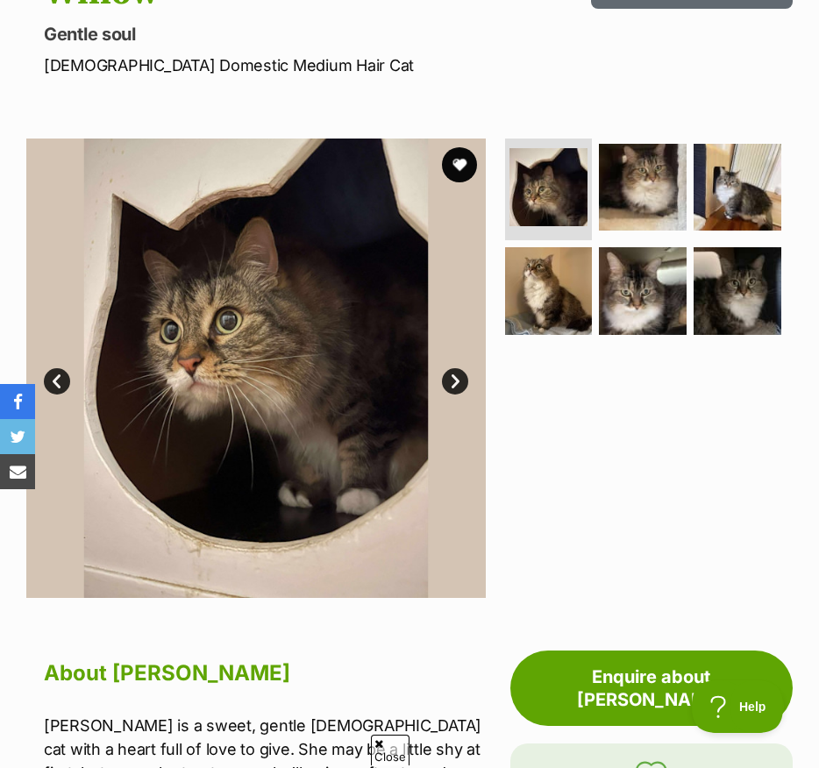
click at [464, 389] on link "Next" at bounding box center [455, 381] width 26 height 26
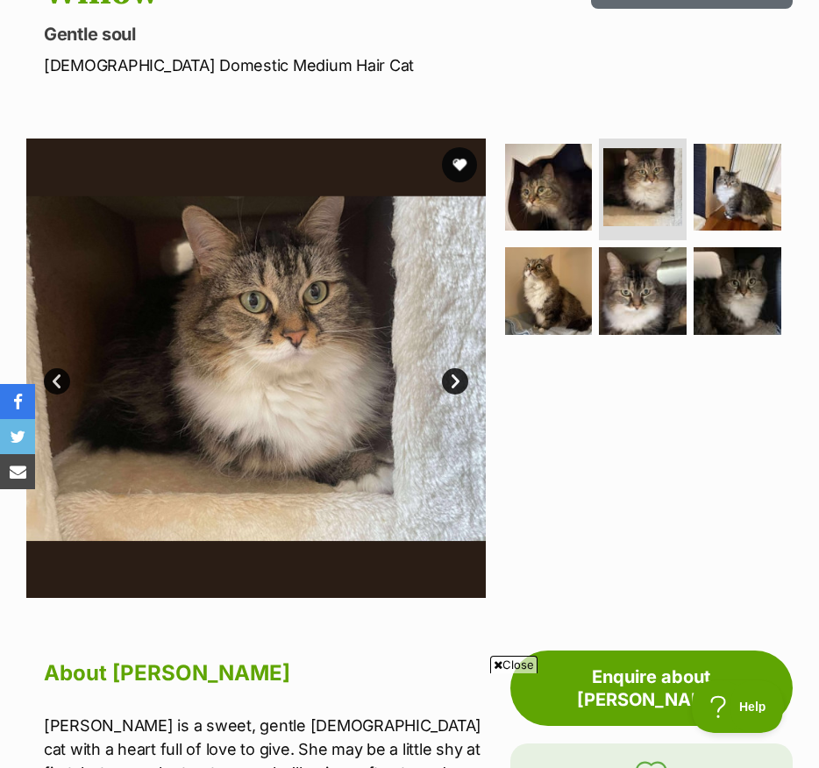
click at [464, 389] on link "Next" at bounding box center [455, 381] width 26 height 26
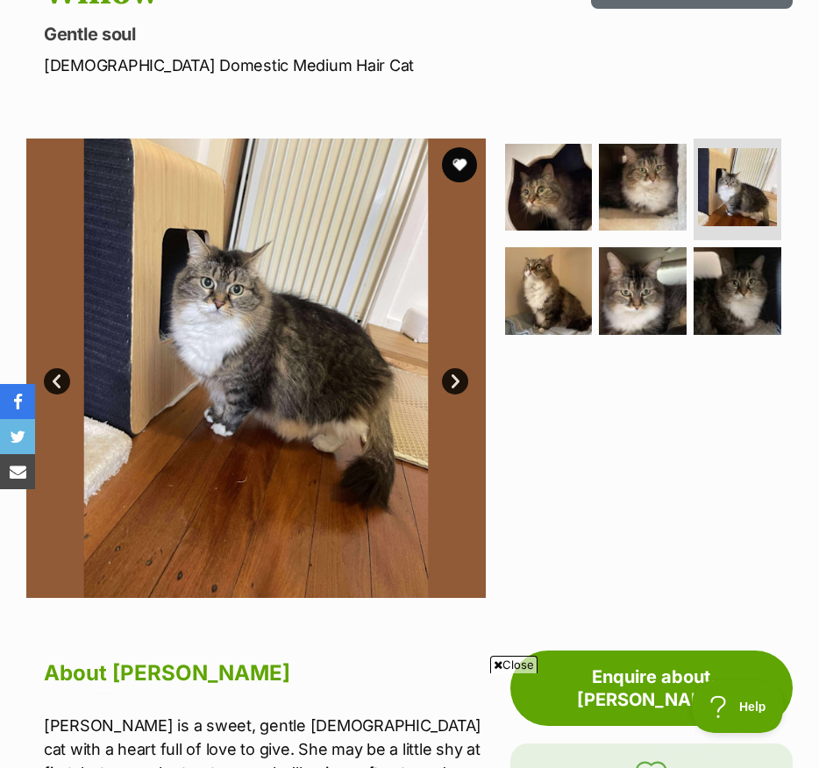
click at [464, 389] on link "Next" at bounding box center [455, 381] width 26 height 26
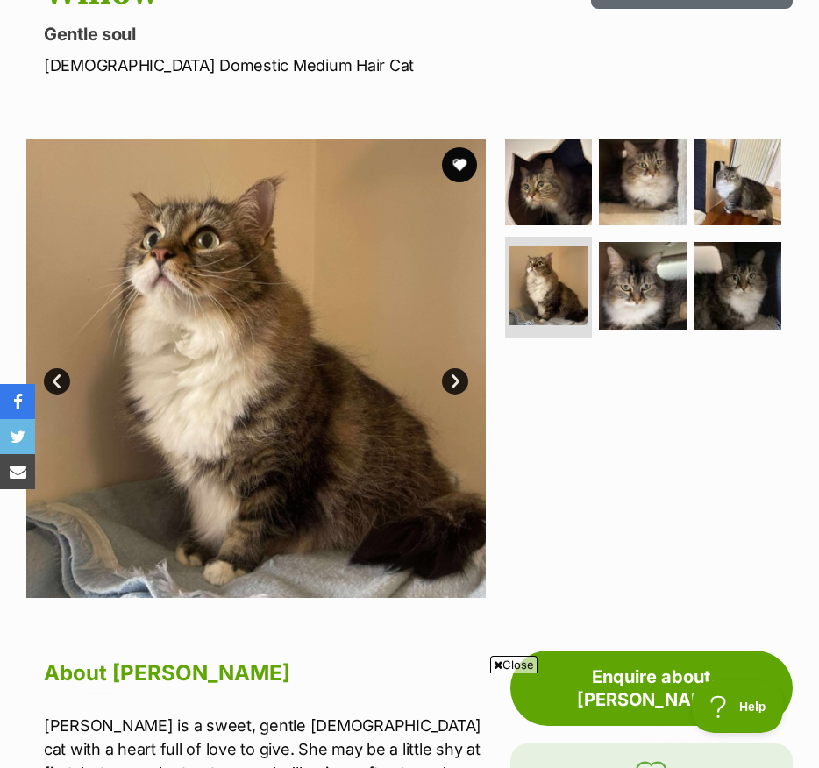
click at [464, 389] on link "Next" at bounding box center [455, 381] width 26 height 26
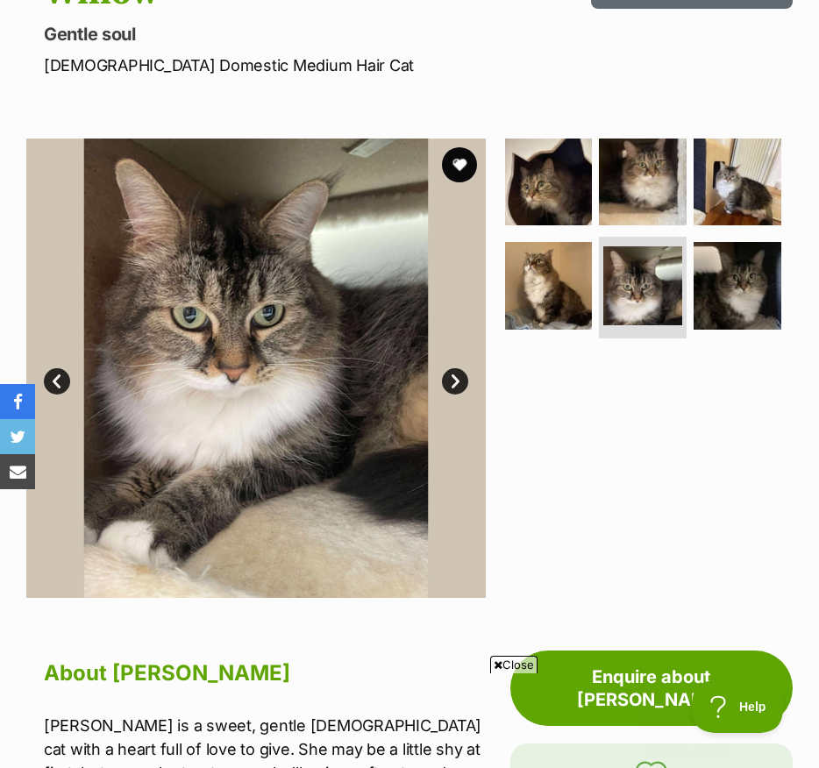
click at [464, 389] on link "Next" at bounding box center [455, 381] width 26 height 26
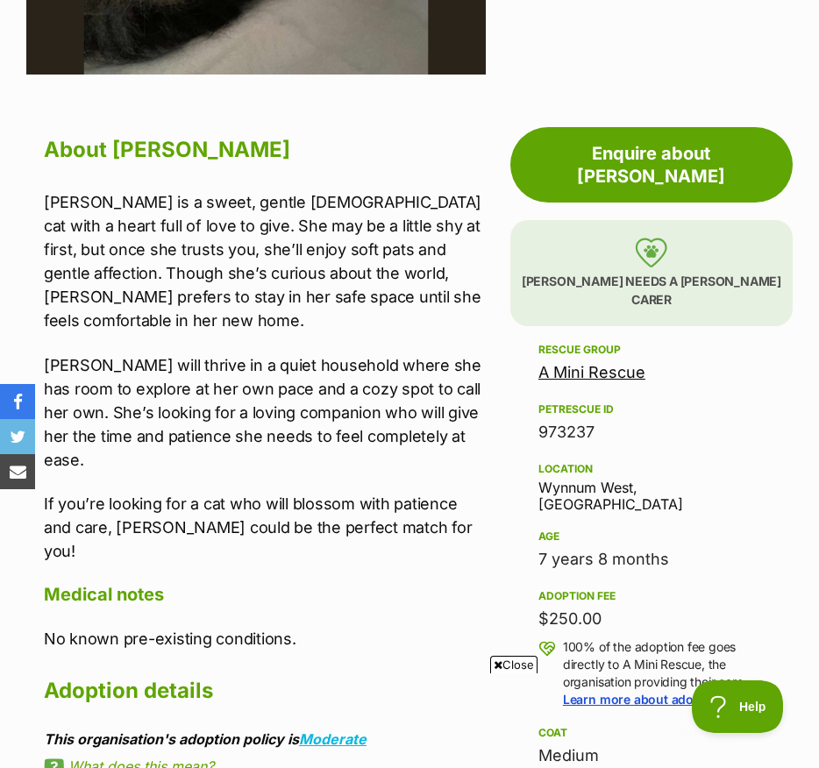
scroll to position [748, 0]
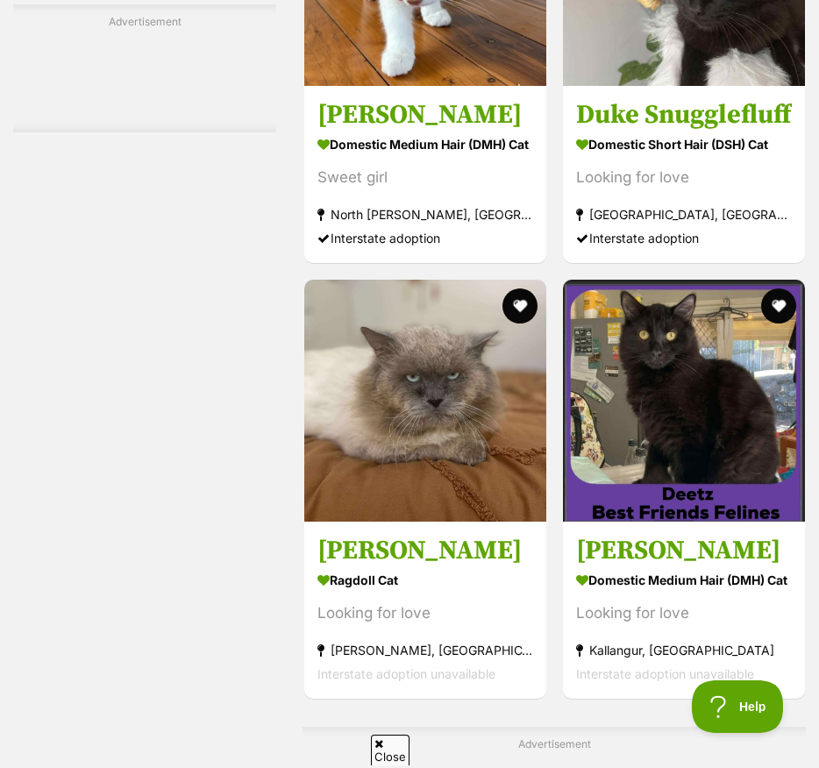
scroll to position [4688, 0]
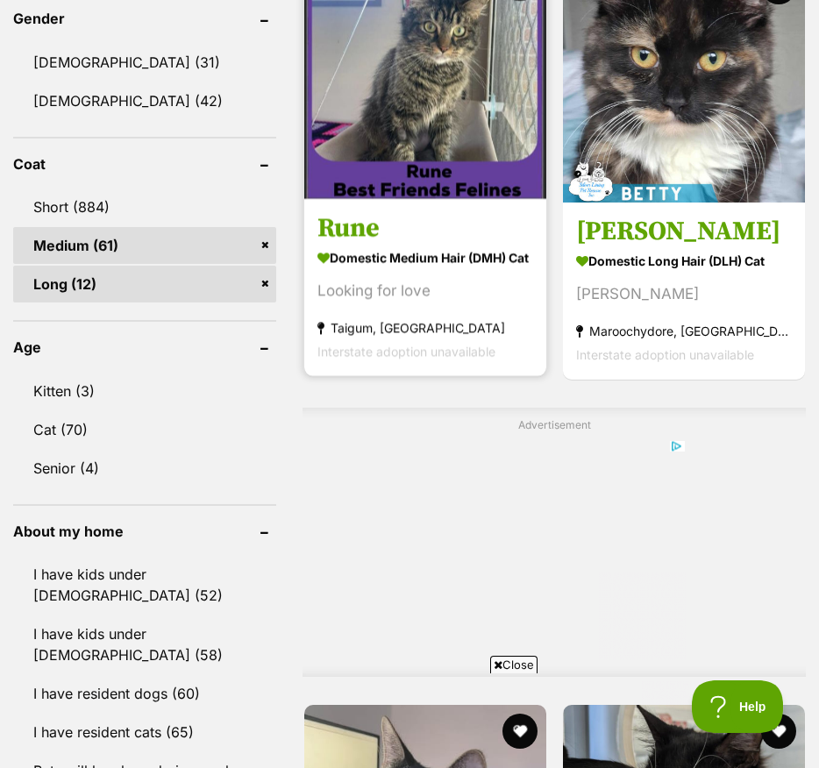
click at [349, 245] on h3 "Rune" at bounding box center [425, 227] width 216 height 33
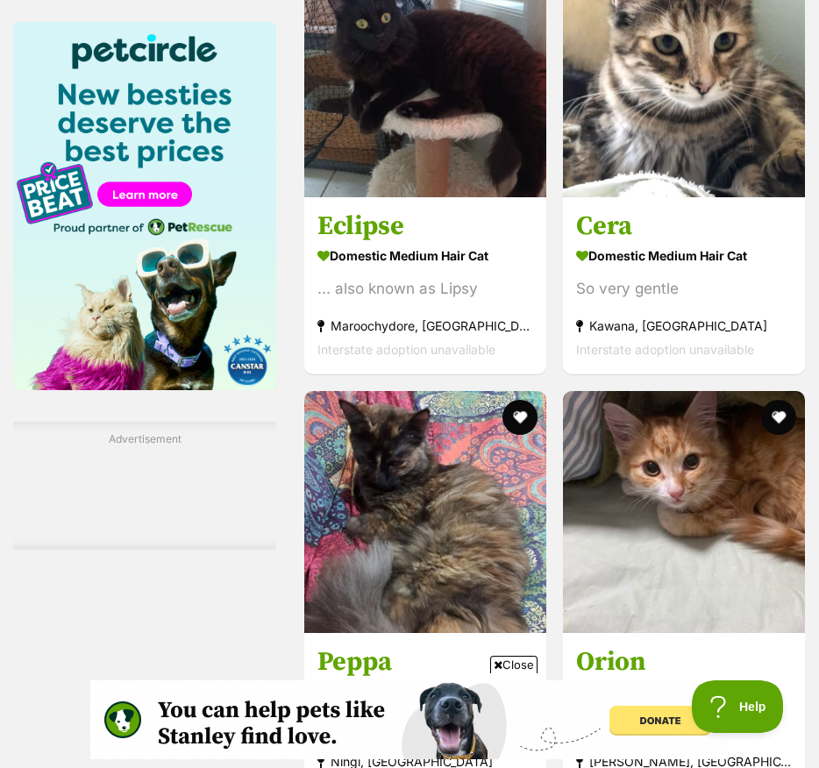
scroll to position [2750, 0]
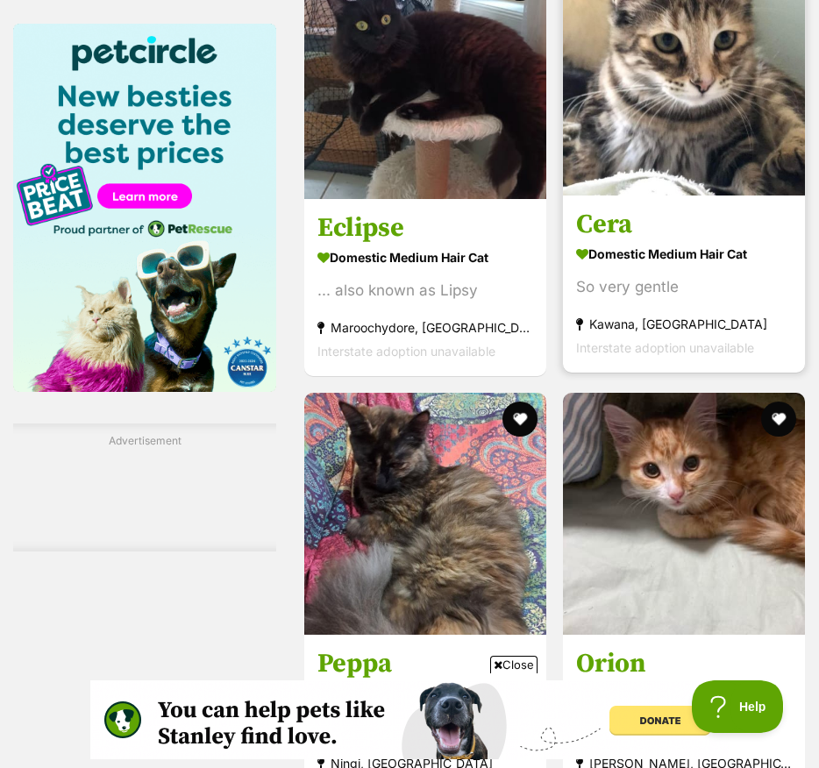
click at [621, 241] on h3 "Cera" at bounding box center [684, 224] width 216 height 33
